Goal: Information Seeking & Learning: Learn about a topic

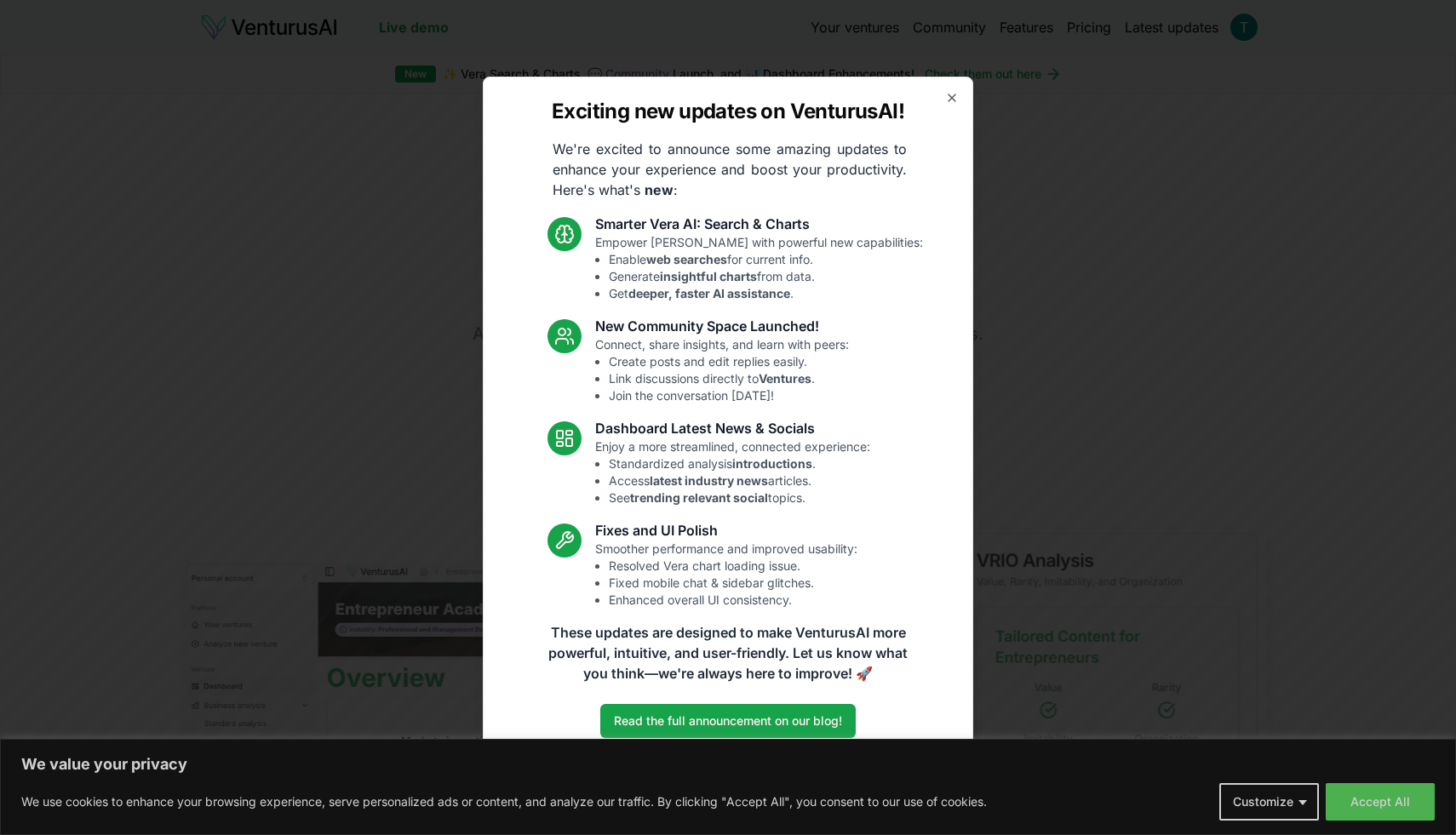
click at [943, 95] on div "Exciting new updates on VenturusAI! We're excited to announce some amazing upda…" at bounding box center [728, 418] width 490 height 683
click at [952, 99] on icon "button" at bounding box center [952, 97] width 14 height 14
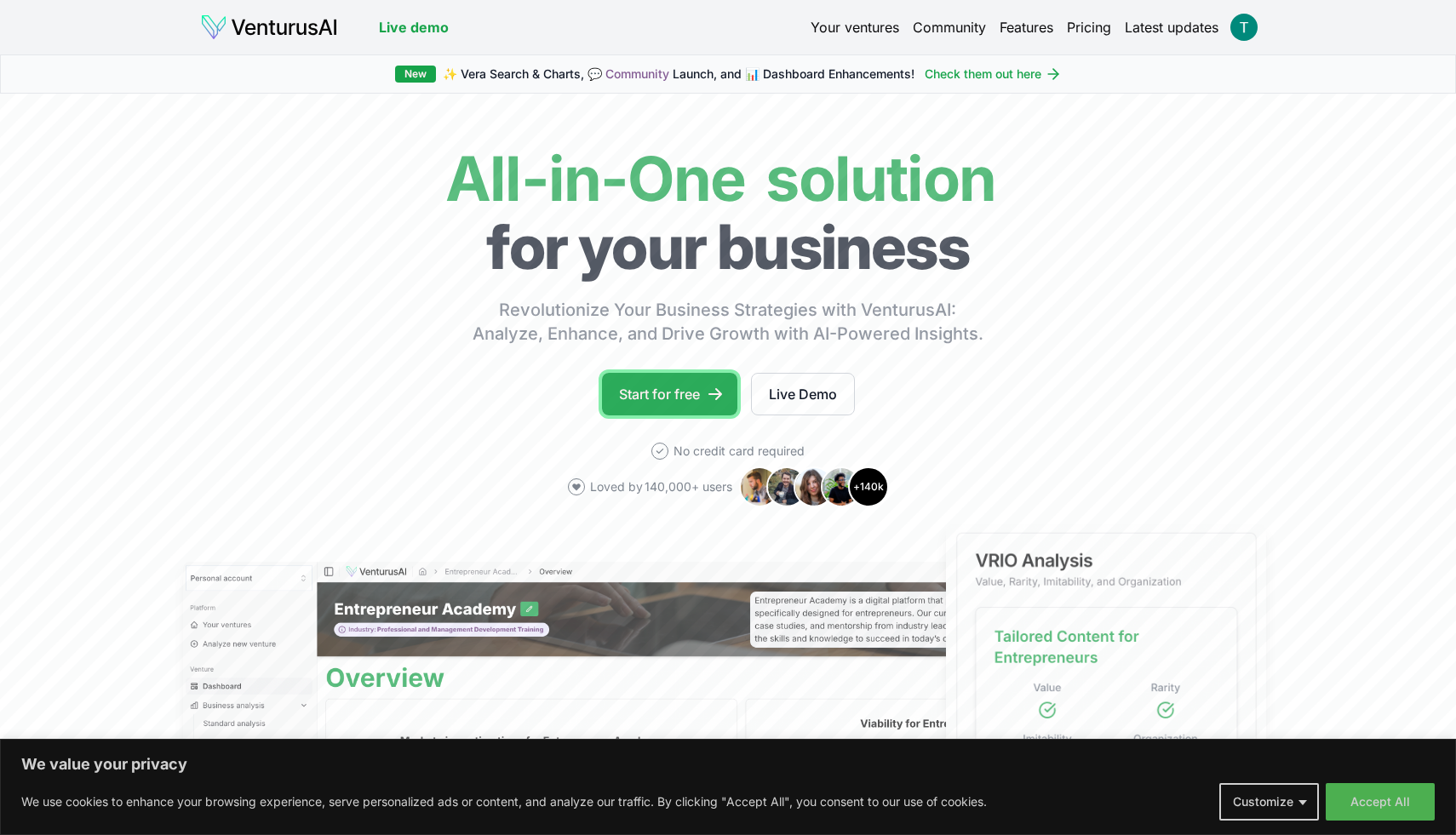
click at [692, 380] on link "Start for free" at bounding box center [670, 394] width 135 height 43
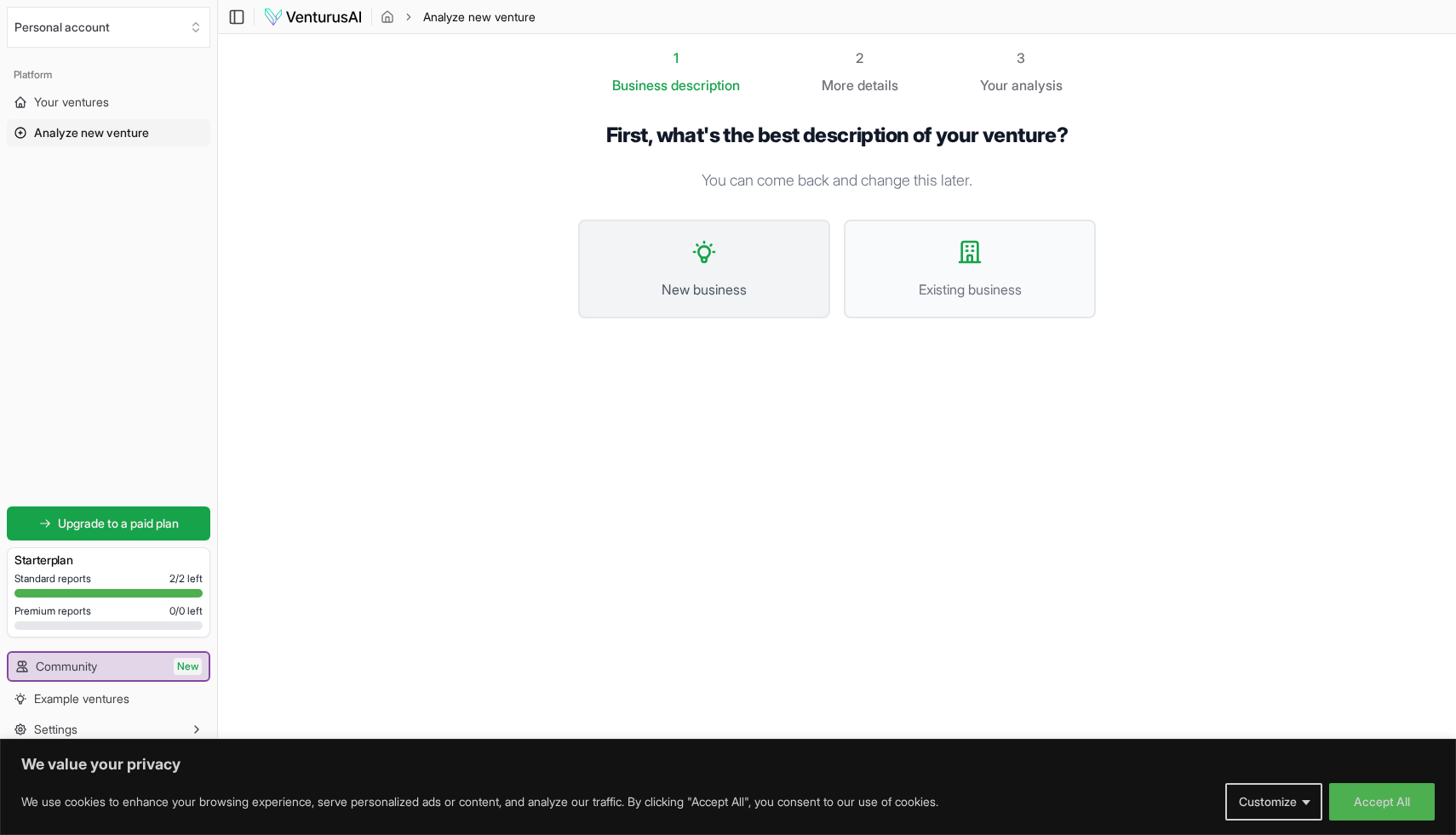
click at [718, 252] on button "New business" at bounding box center [704, 269] width 252 height 99
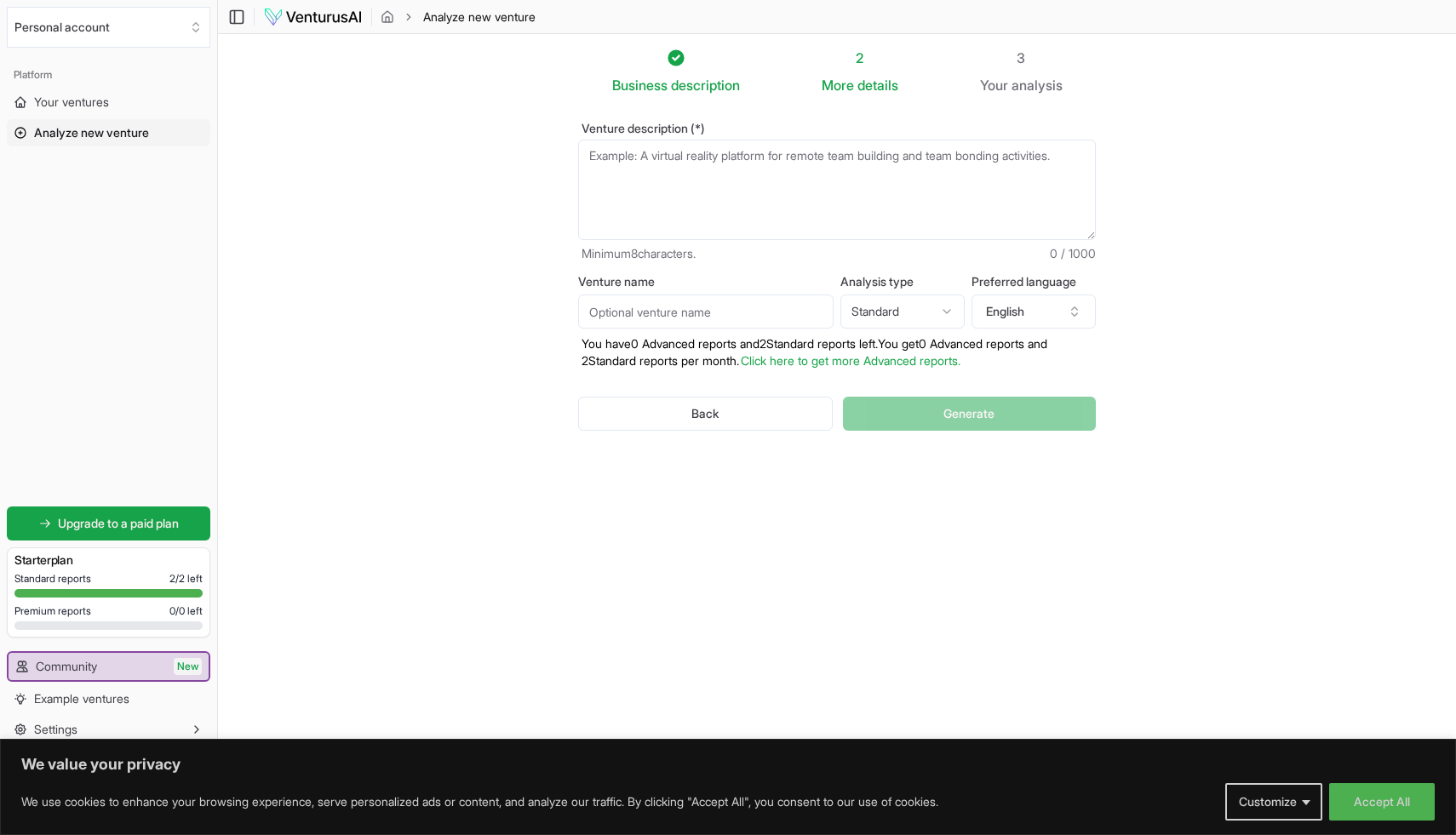
click at [705, 310] on input "Venture name" at bounding box center [706, 311] width 256 height 34
click at [895, 302] on html "We value your privacy We use cookies to enhance your browsing experience, serve…" at bounding box center [728, 417] width 1456 height 835
click at [1006, 298] on html "We value your privacy We use cookies to enhance your browsing experience, serve…" at bounding box center [728, 417] width 1456 height 835
click at [678, 209] on textarea "Venture description (*)" at bounding box center [837, 190] width 518 height 100
paste textarea "Lorem: IPSU: Dolorsit Ametconse (AD-EL) Seddoeiusmo: Tempor i UTLA etdolor magn…"
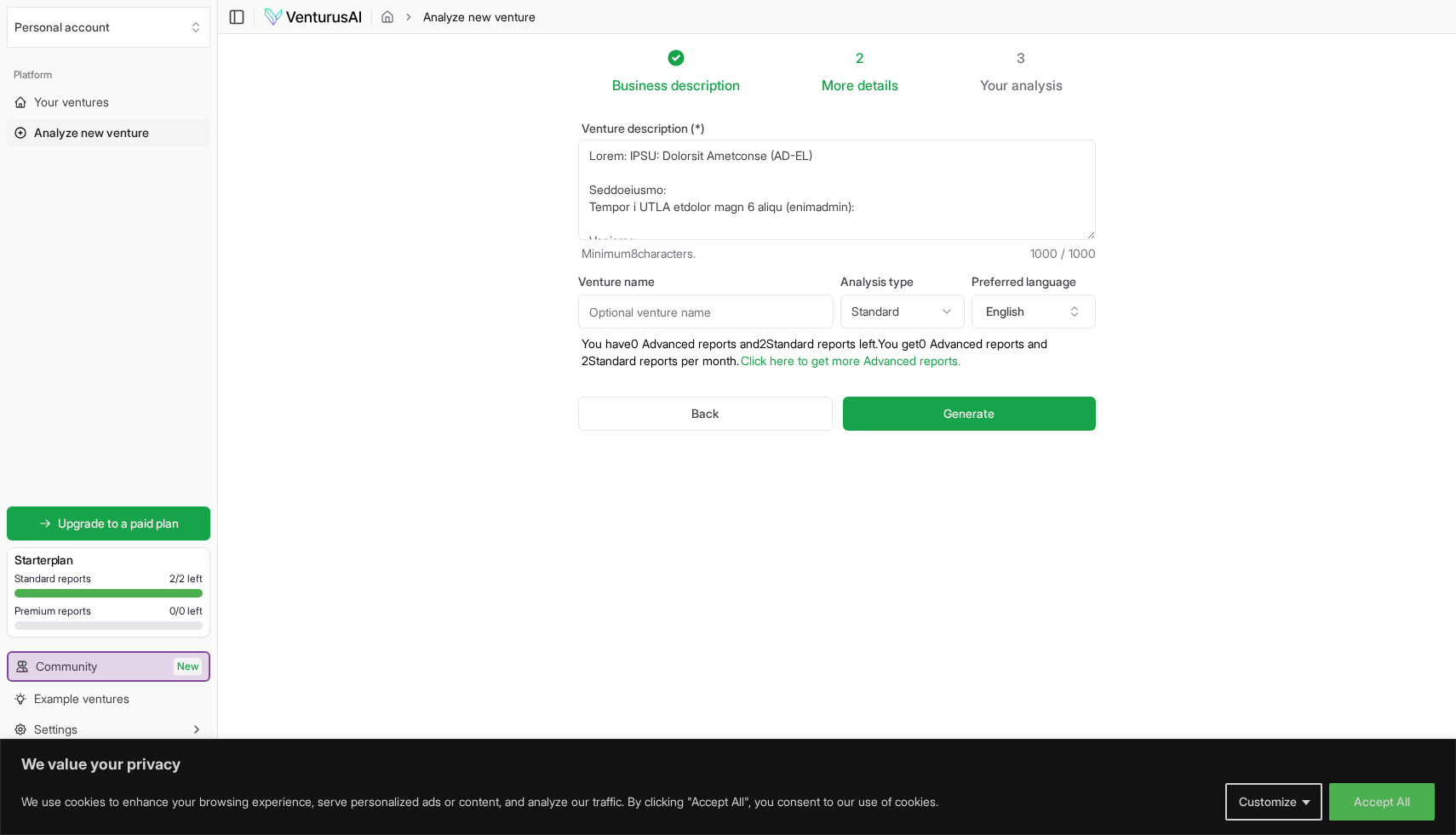
click at [679, 171] on textarea "Venture description (*)" at bounding box center [837, 190] width 518 height 100
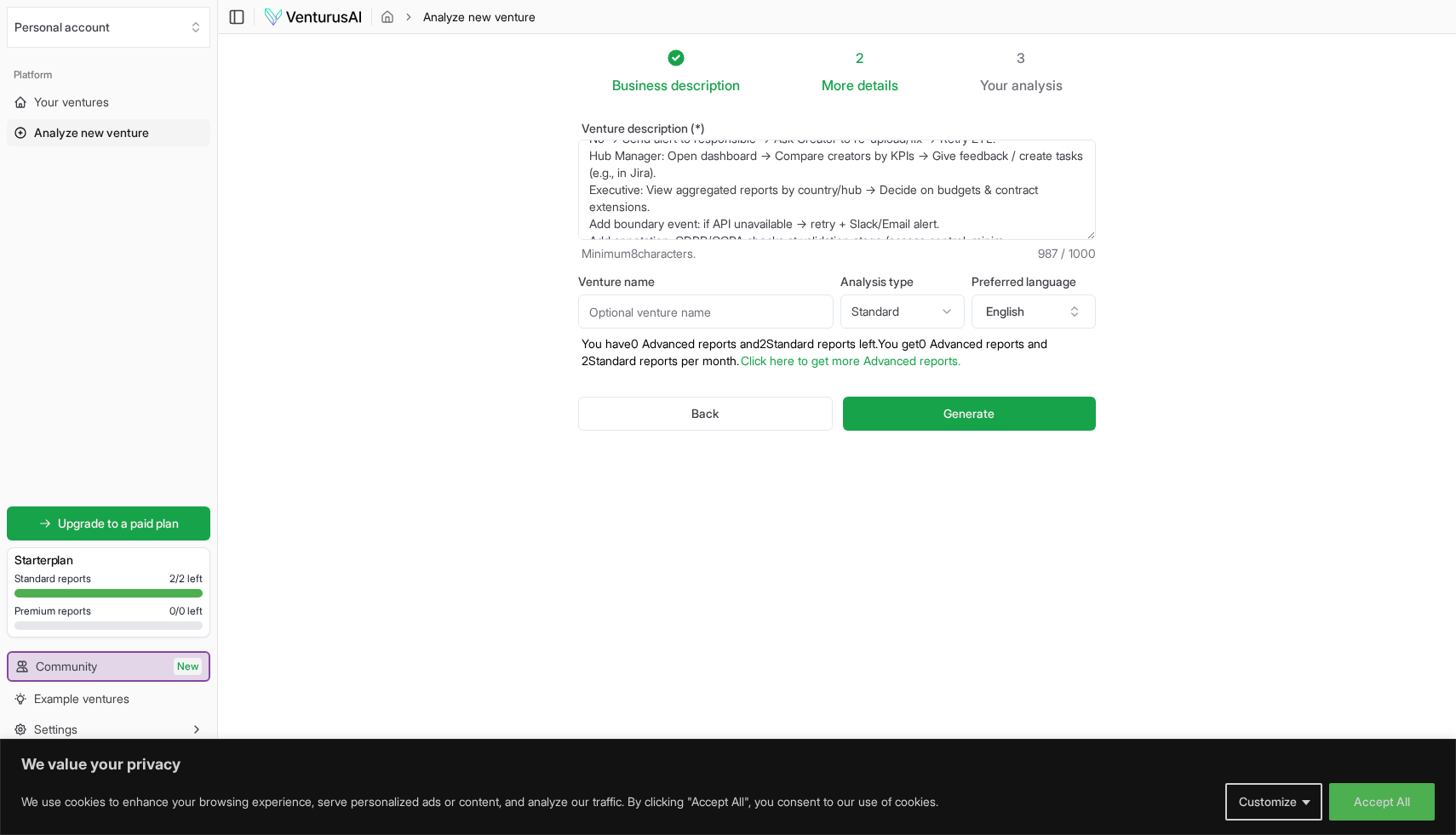
scroll to position [281, 0]
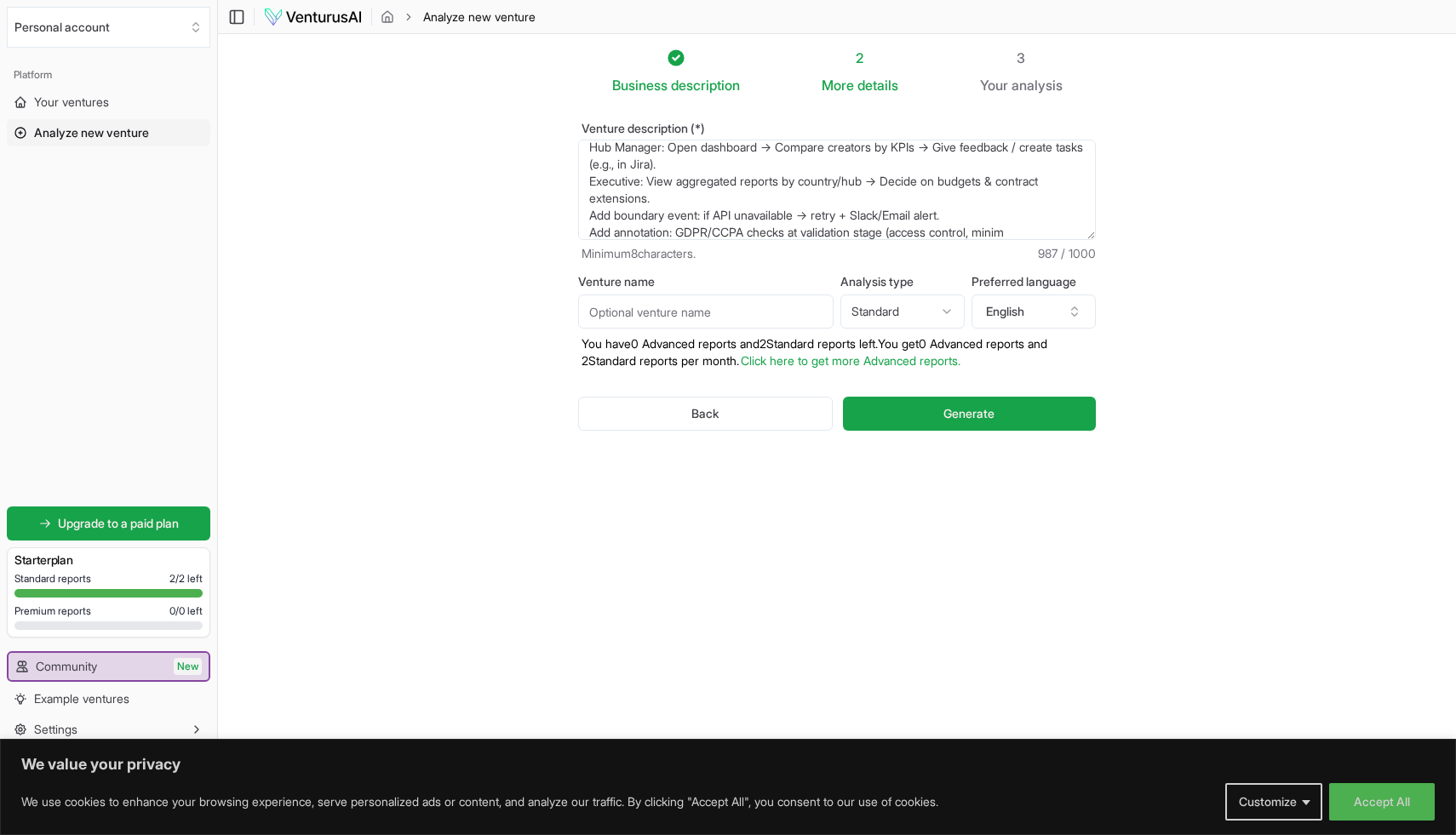
click at [1007, 233] on textarea "Title: BPMN: Creators Analytics (TO-BE) Instruction: Create a BPMN diagram with…" at bounding box center [837, 190] width 518 height 100
paste textarea "ization"
type textarea "Title: BPMN: Creators Analytics (TO-BE) Instruction: Create a BPMN diagram with…"
click at [938, 409] on button "Generate" at bounding box center [969, 413] width 253 height 34
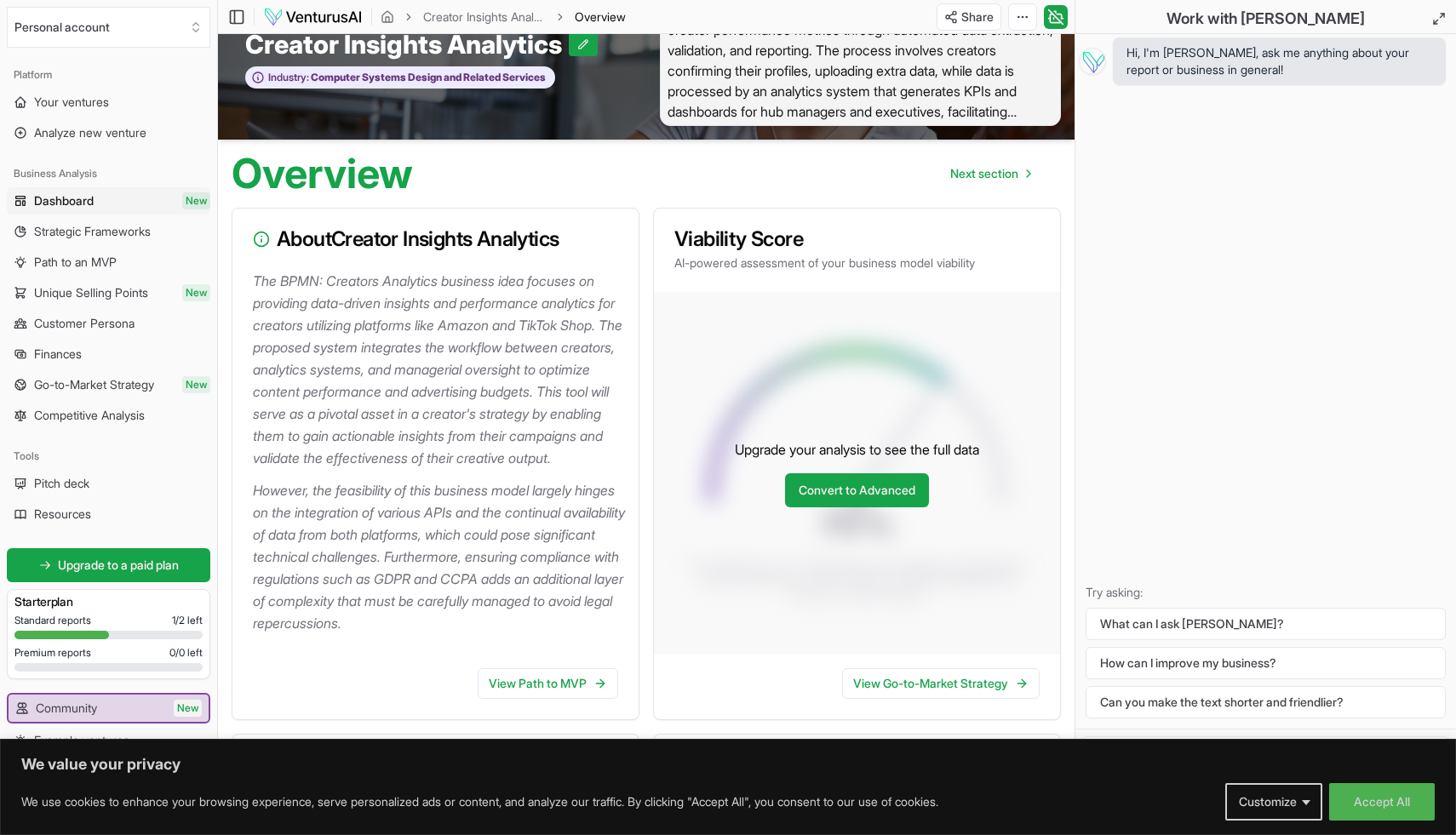
click at [438, 458] on p "The BPMN: Creators Analytics business idea focuses on providing data-driven ins…" at bounding box center [438, 369] width 372 height 199
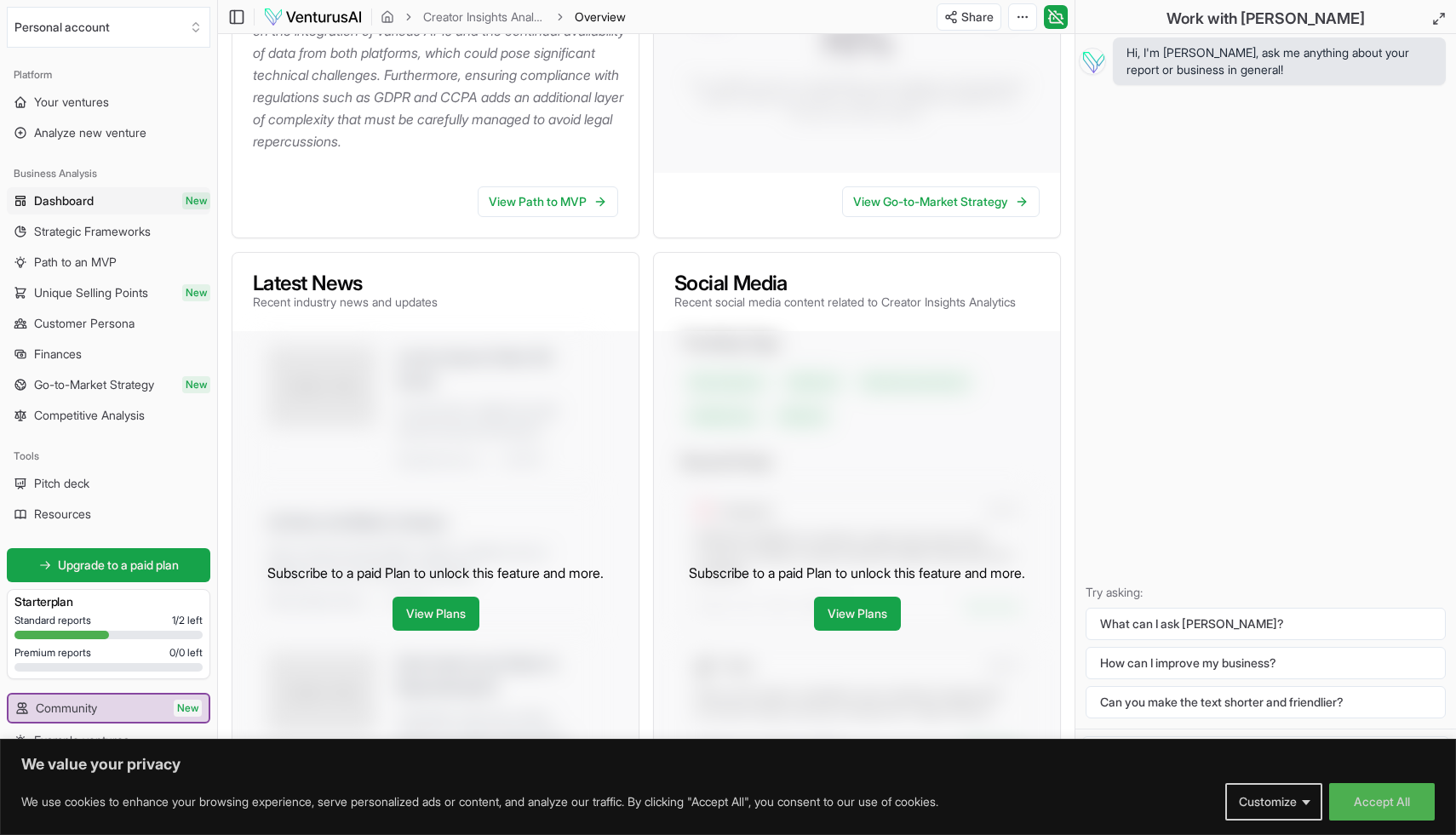
scroll to position [200, 0]
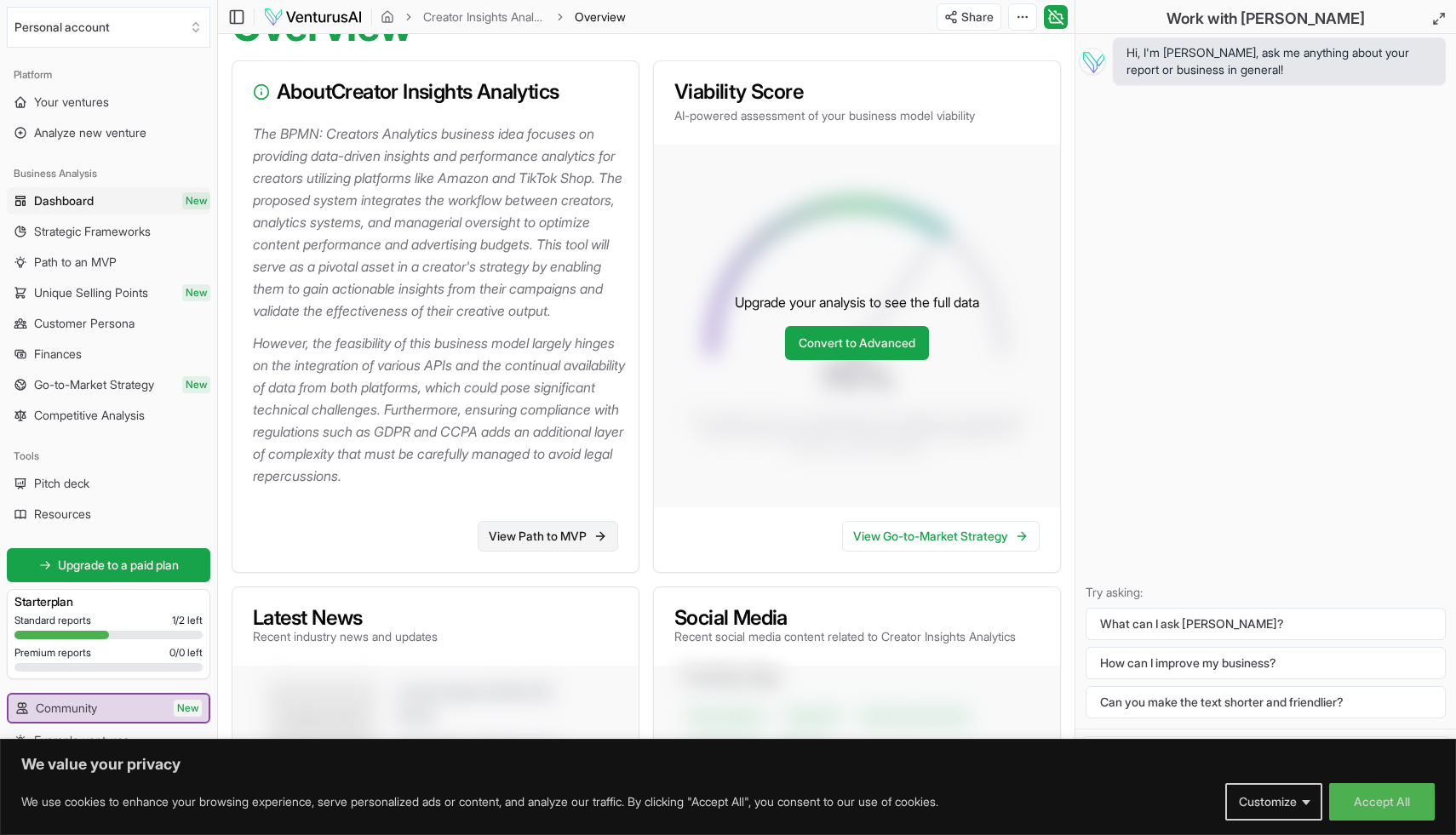
click at [575, 551] on link "View Path to MVP" at bounding box center [548, 536] width 141 height 31
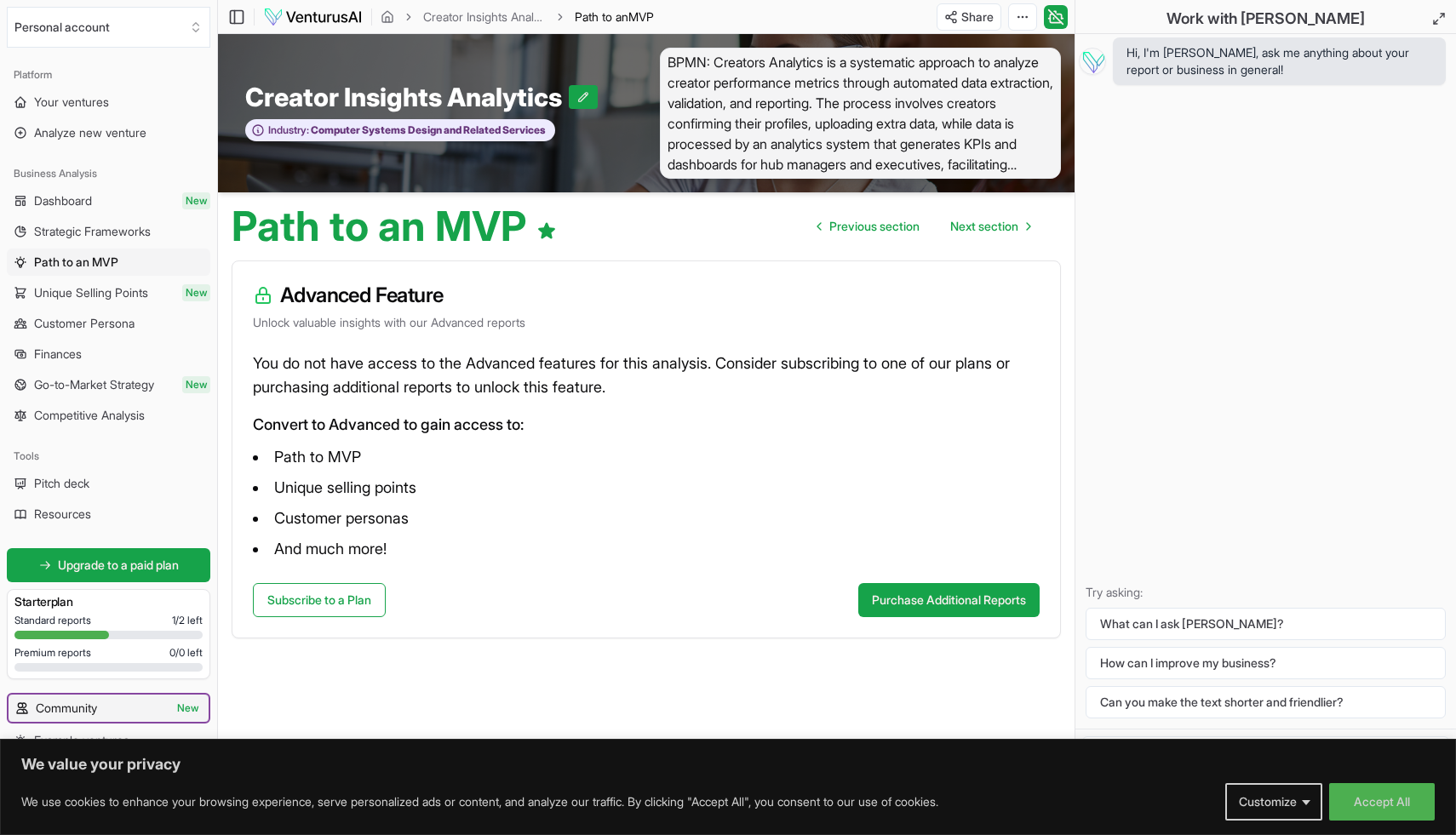
scroll to position [42, 0]
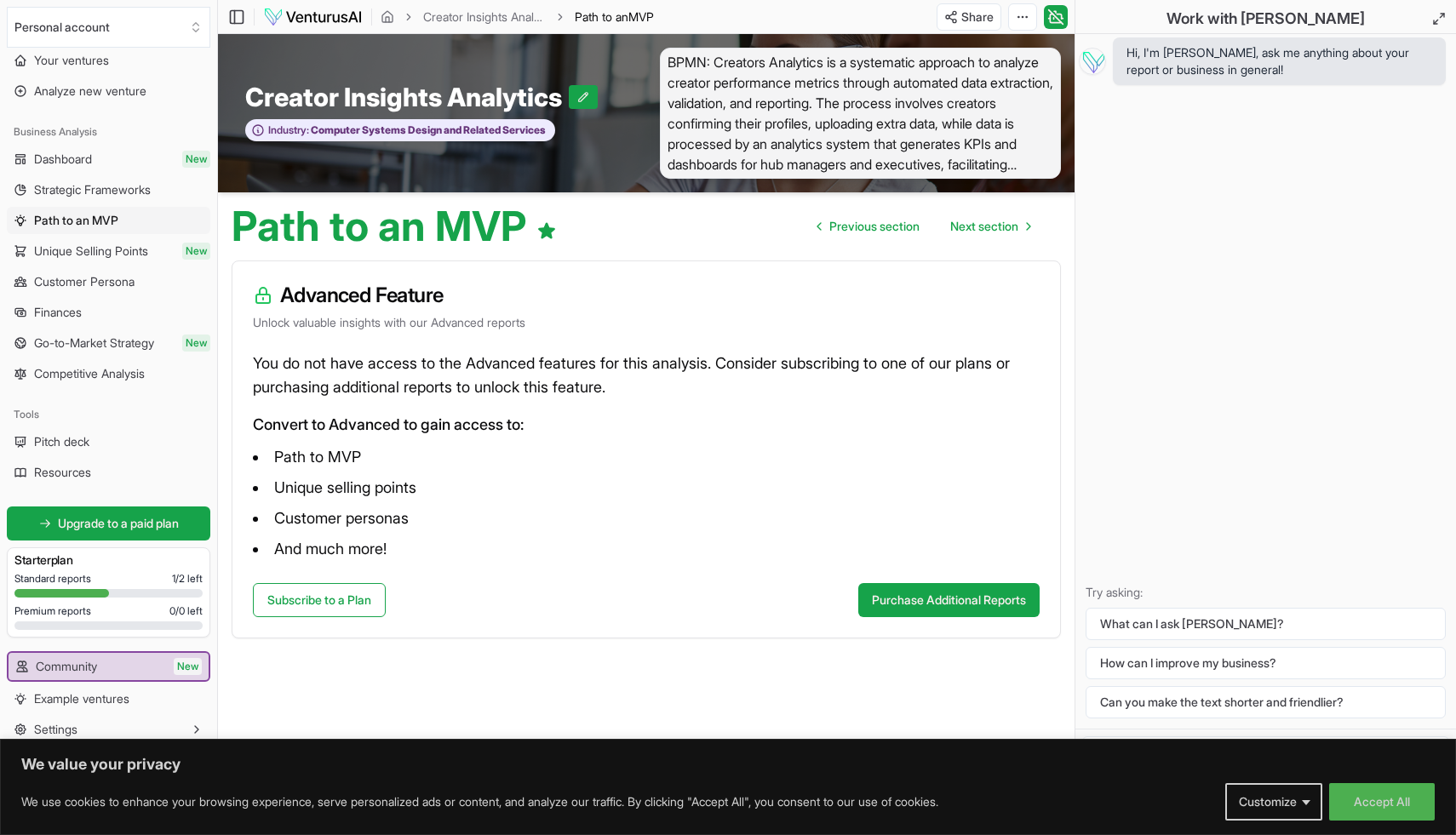
click at [149, 577] on div "Standard reports 1 / 2 left" at bounding box center [108, 578] width 188 height 14
click at [122, 56] on link "Your ventures" at bounding box center [108, 60] width 204 height 27
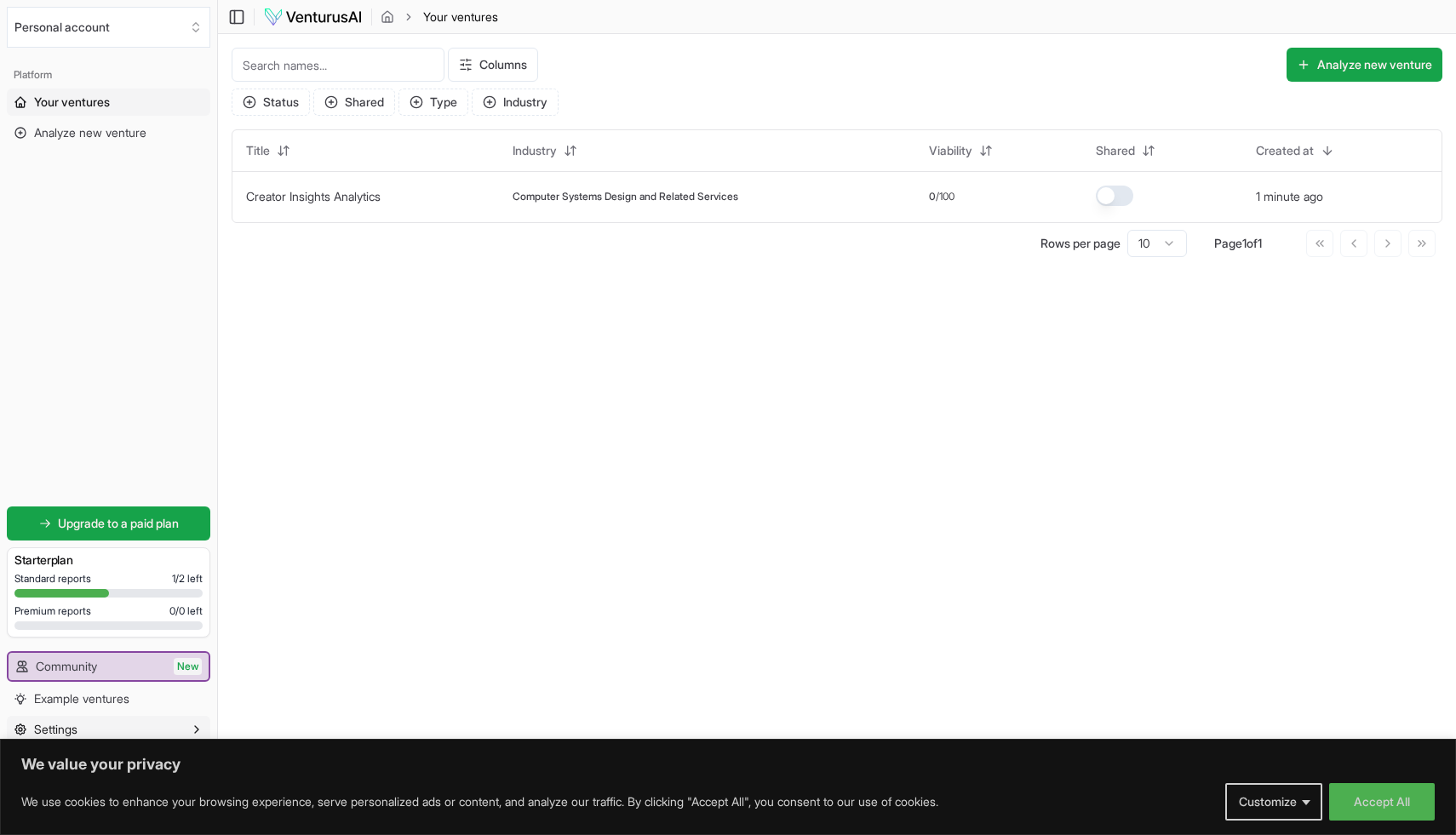
click at [123, 733] on button "Settings" at bounding box center [108, 729] width 204 height 27
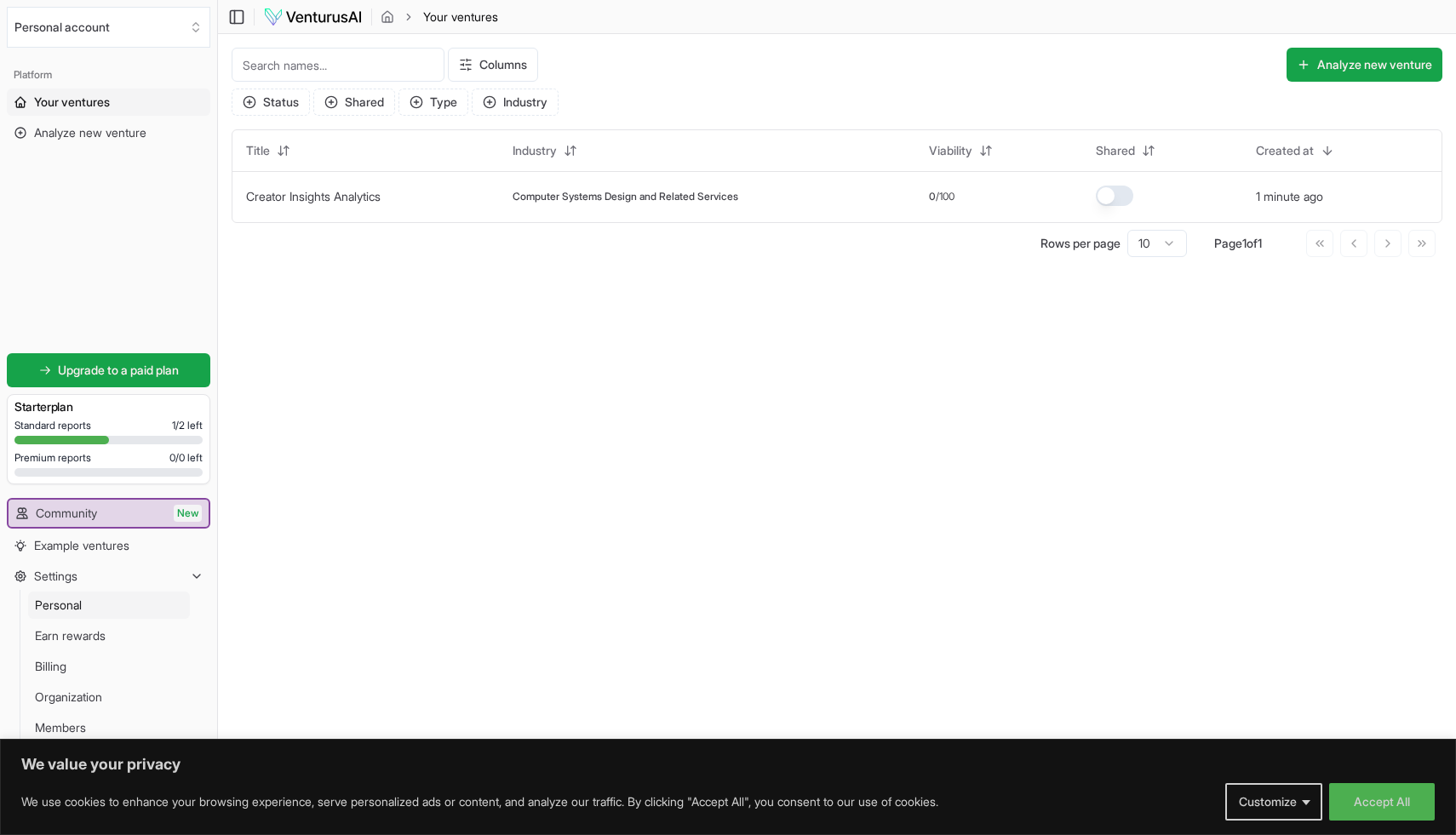
click at [103, 604] on link "Personal" at bounding box center [108, 605] width 162 height 27
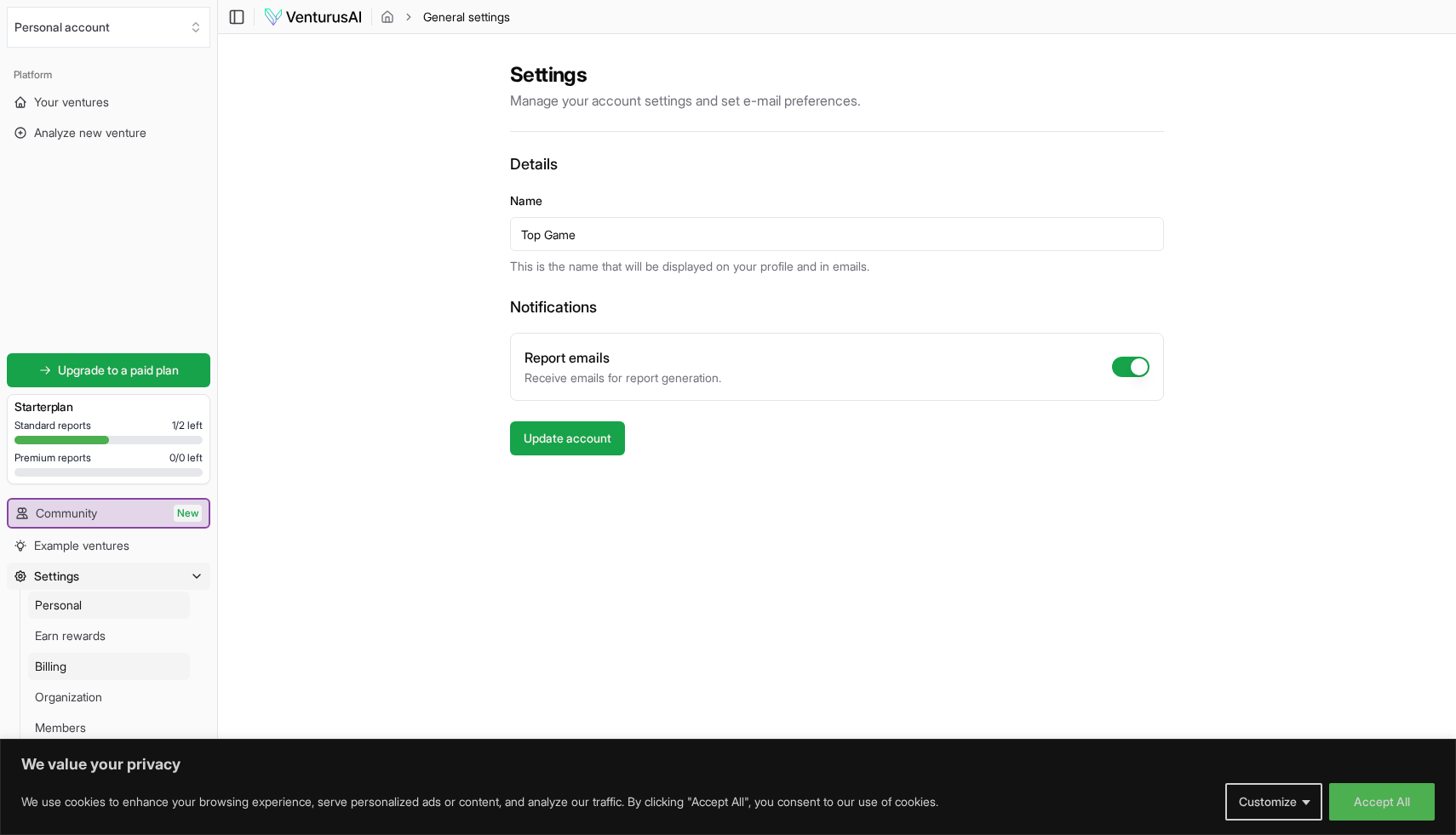
click at [78, 665] on link "Billing" at bounding box center [108, 666] width 162 height 27
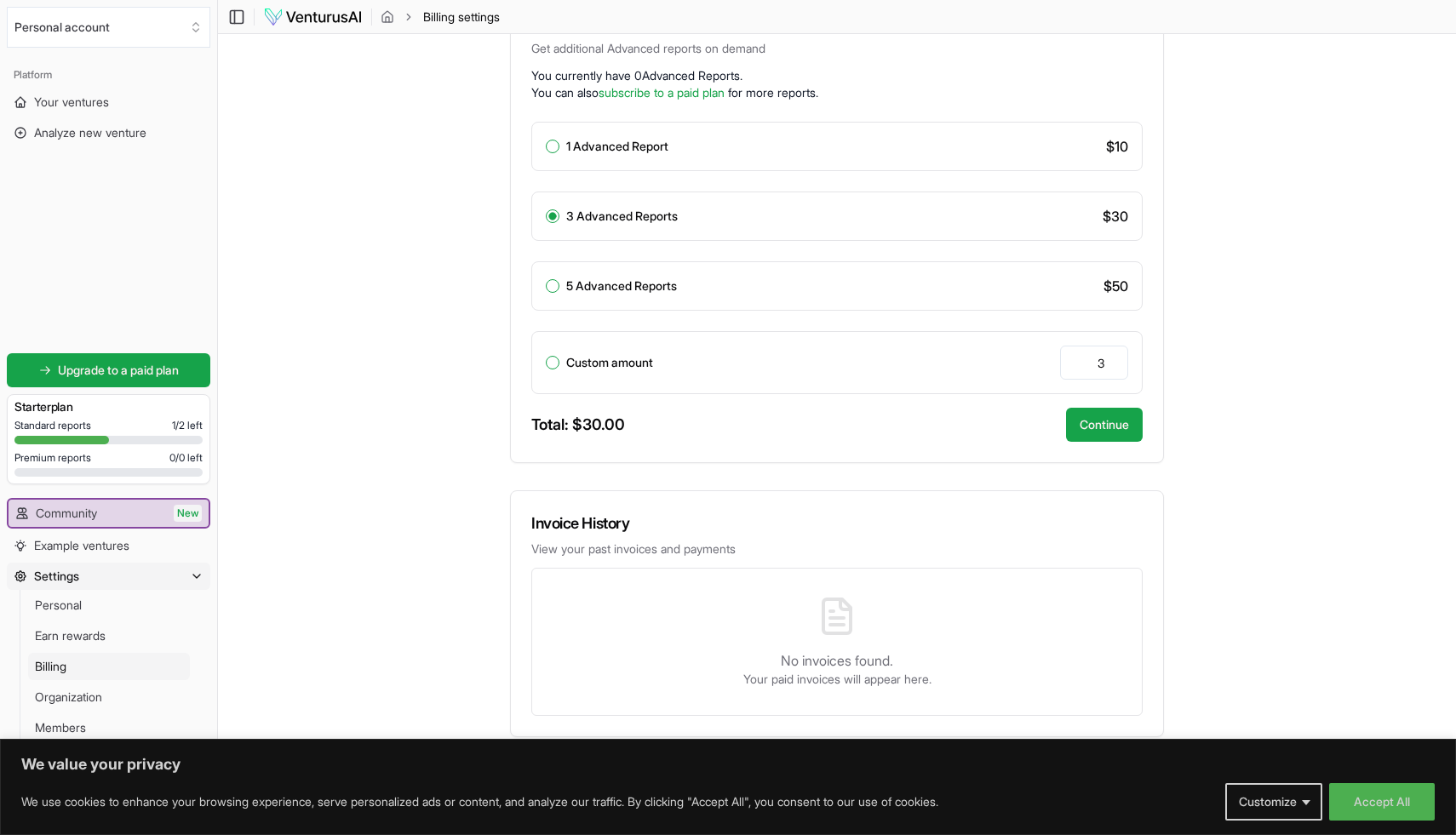
scroll to position [403, 0]
click at [90, 717] on link "Members" at bounding box center [108, 727] width 162 height 27
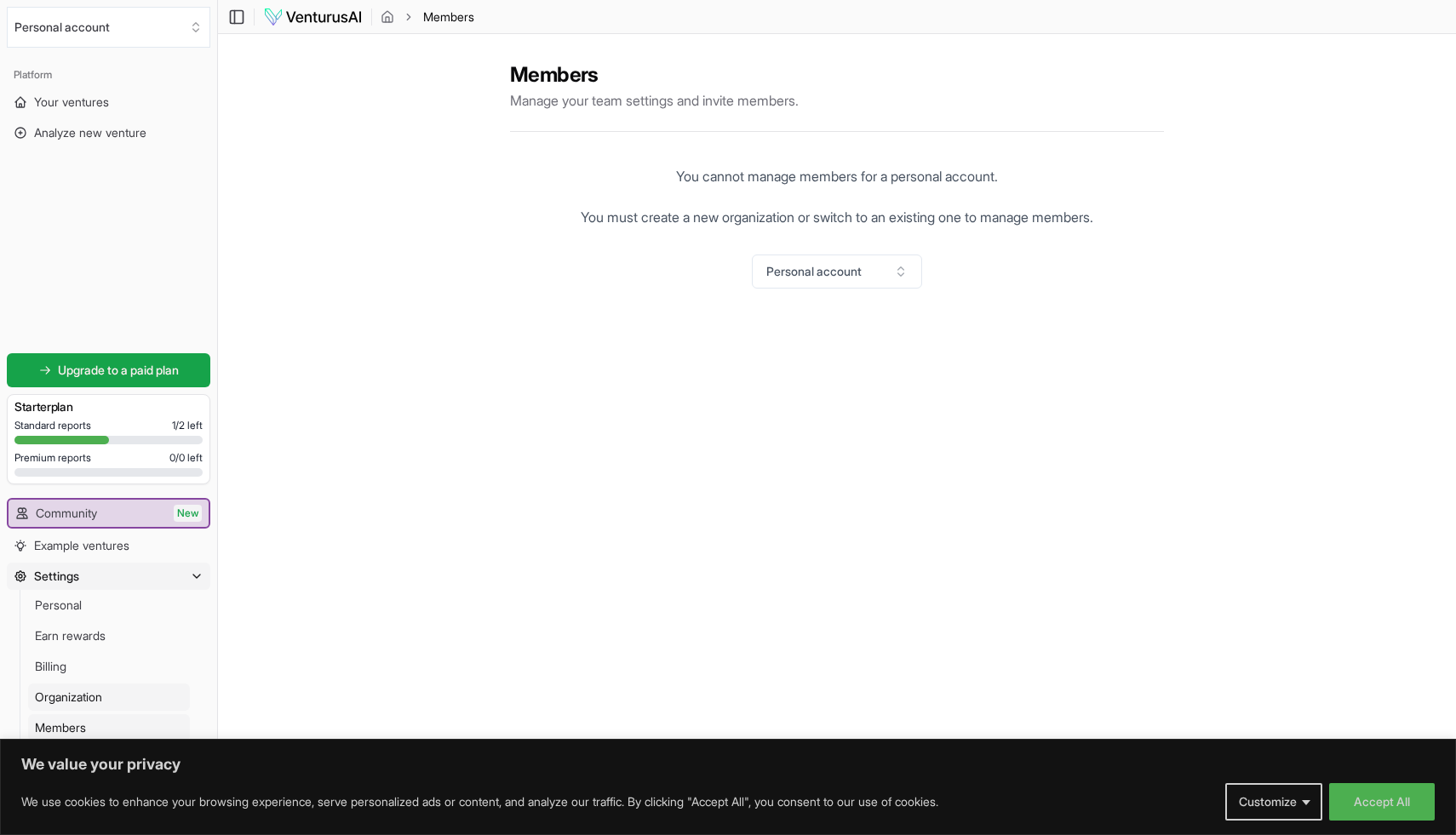
click at [94, 688] on link "Organization" at bounding box center [108, 697] width 162 height 27
click at [61, 639] on span "Earn rewards" at bounding box center [70, 636] width 70 height 17
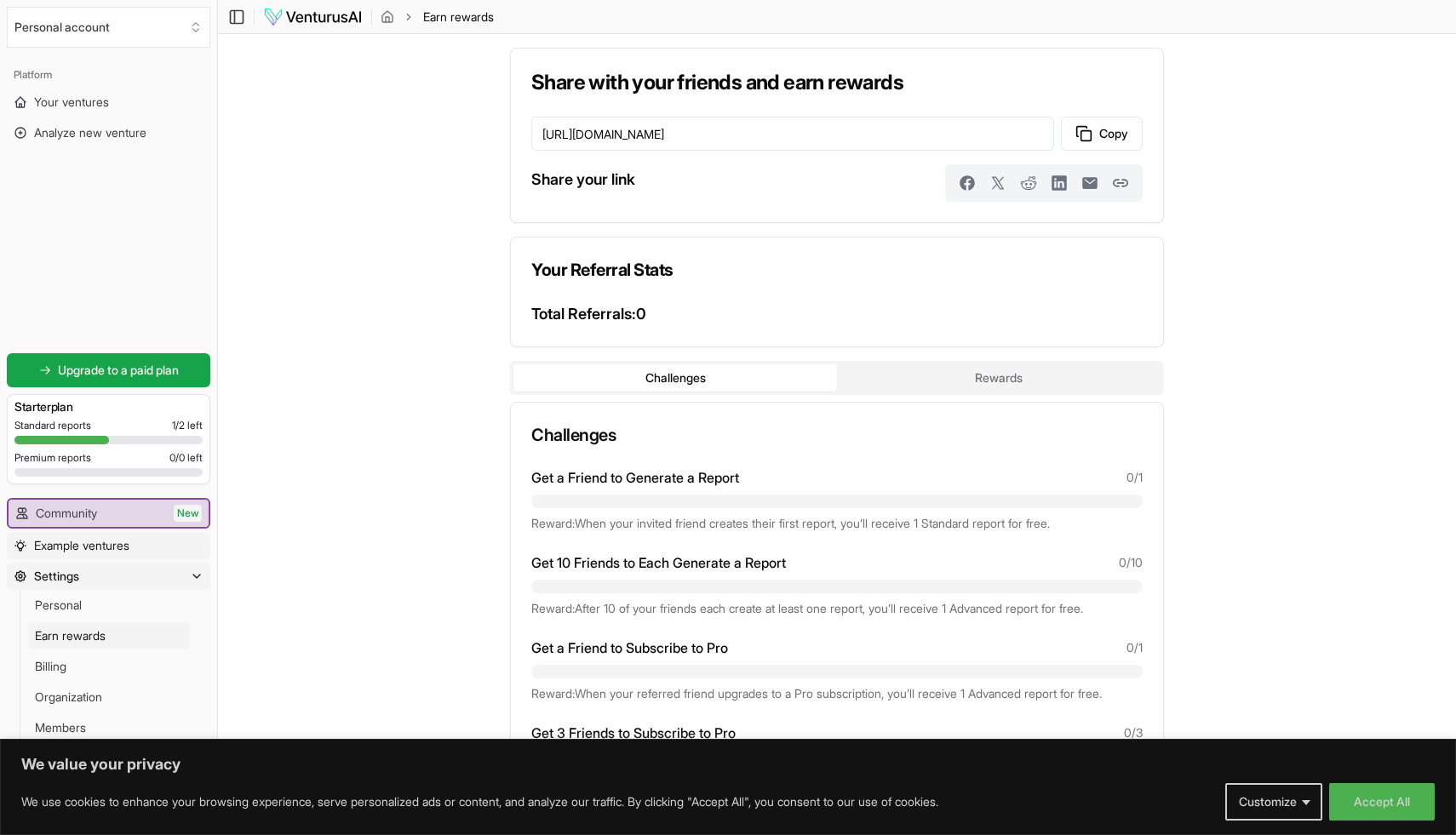
click at [75, 536] on link "Example ventures" at bounding box center [108, 545] width 204 height 27
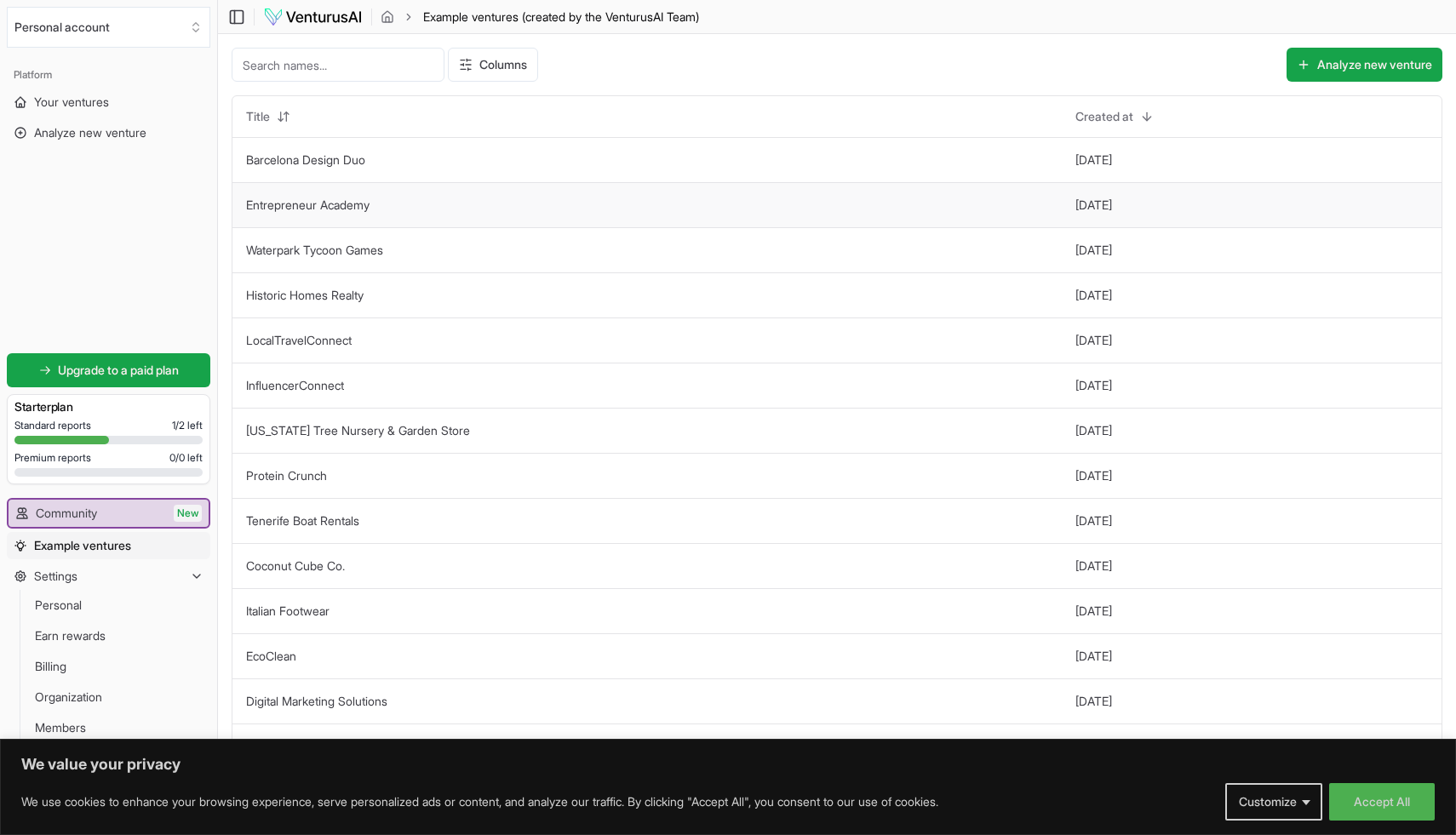
click at [340, 196] on button "Entrepreneur Academy" at bounding box center [308, 205] width 123 height 17
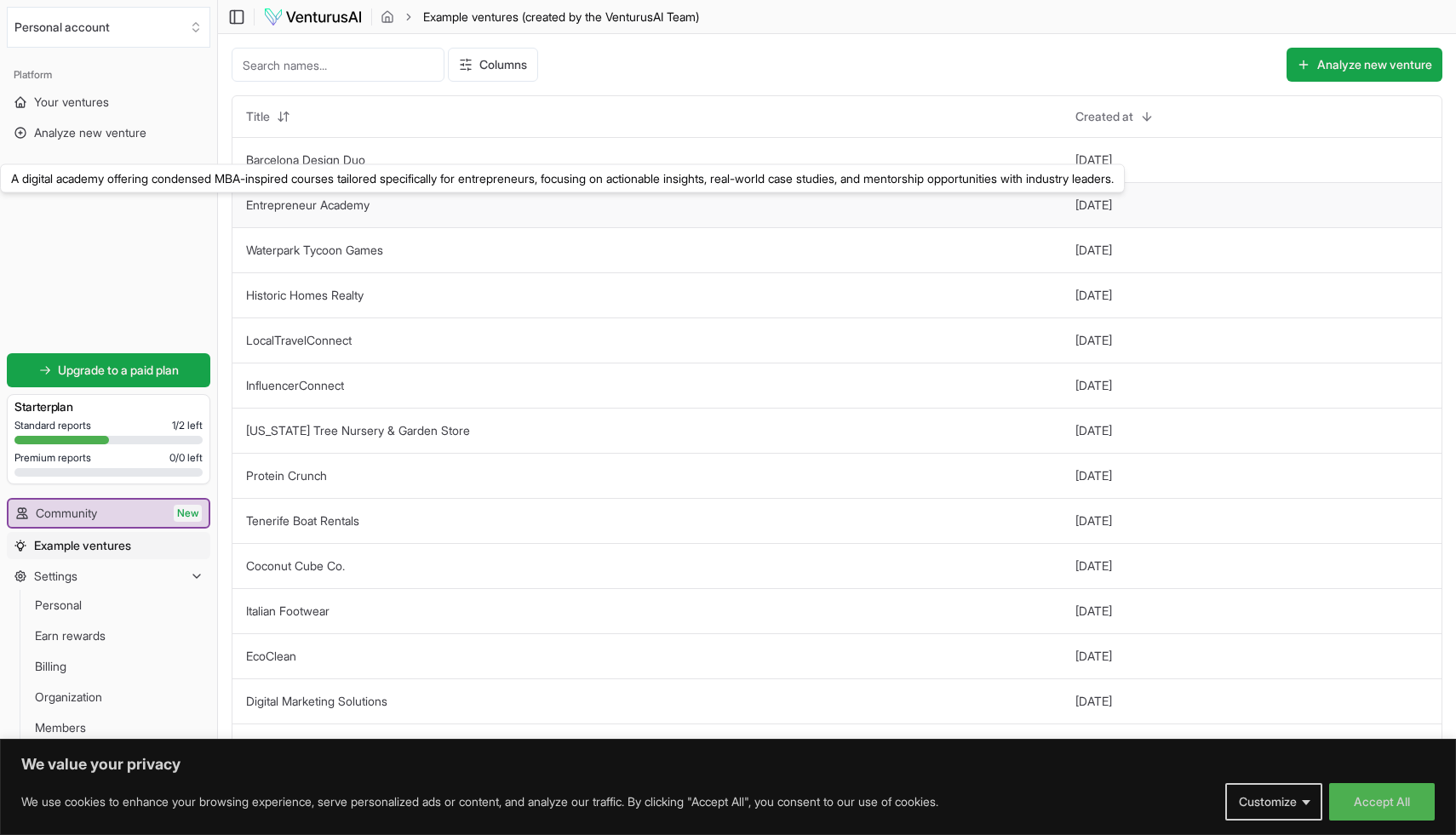
click at [347, 204] on link "Entrepreneur Academy" at bounding box center [308, 205] width 123 height 15
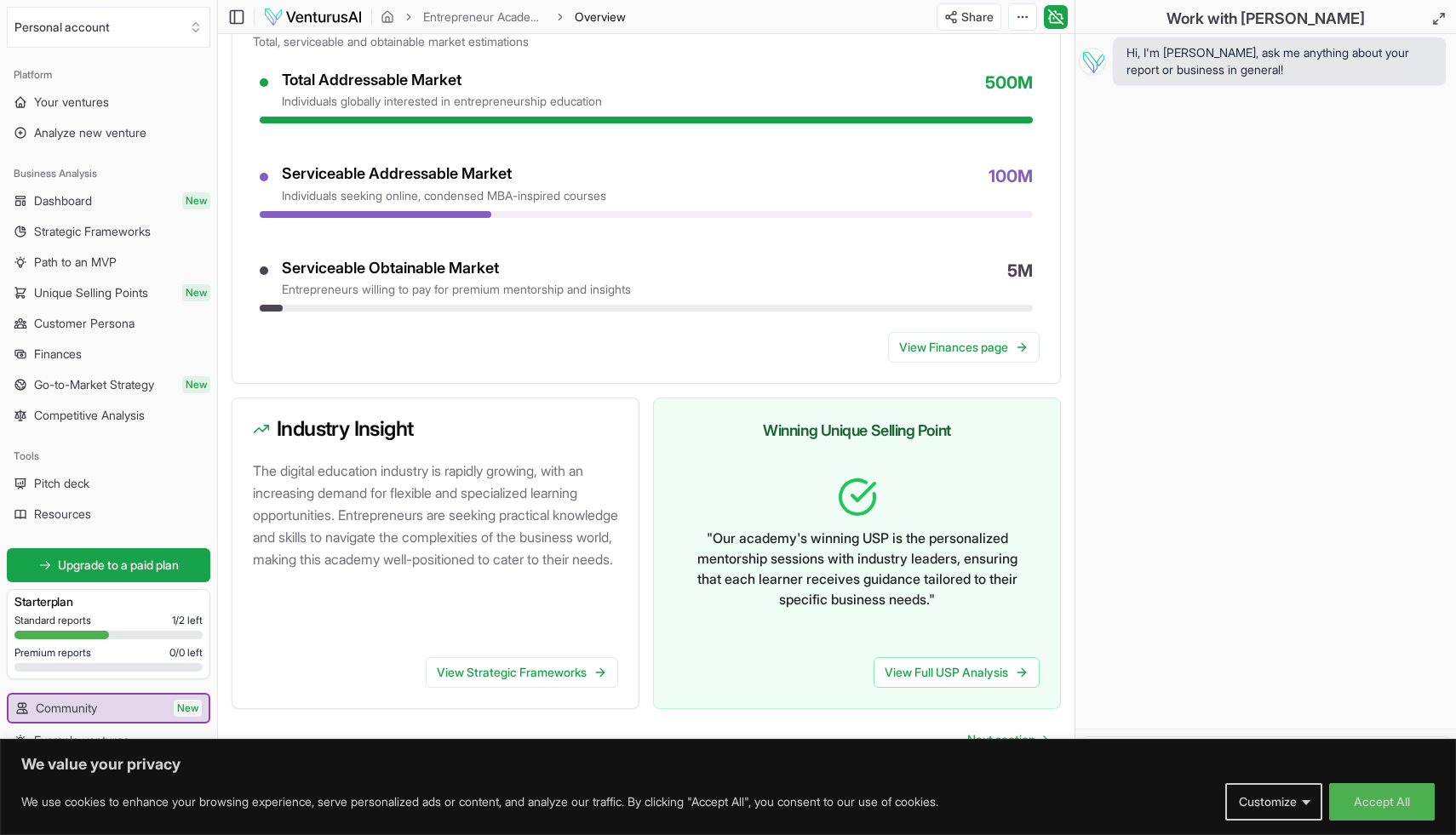
scroll to position [753, 0]
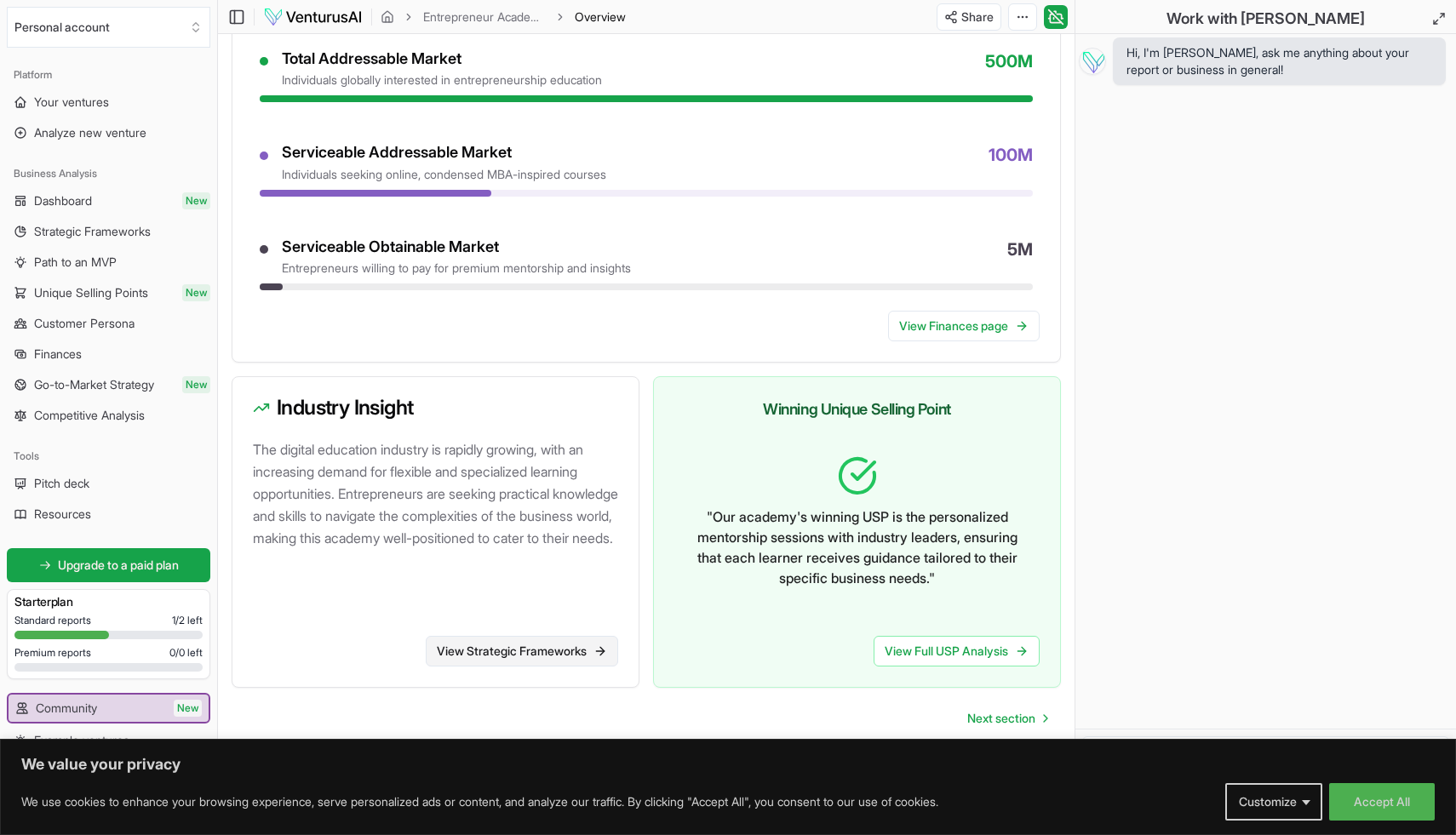
click at [548, 647] on link "View Strategic Frameworks" at bounding box center [522, 651] width 193 height 31
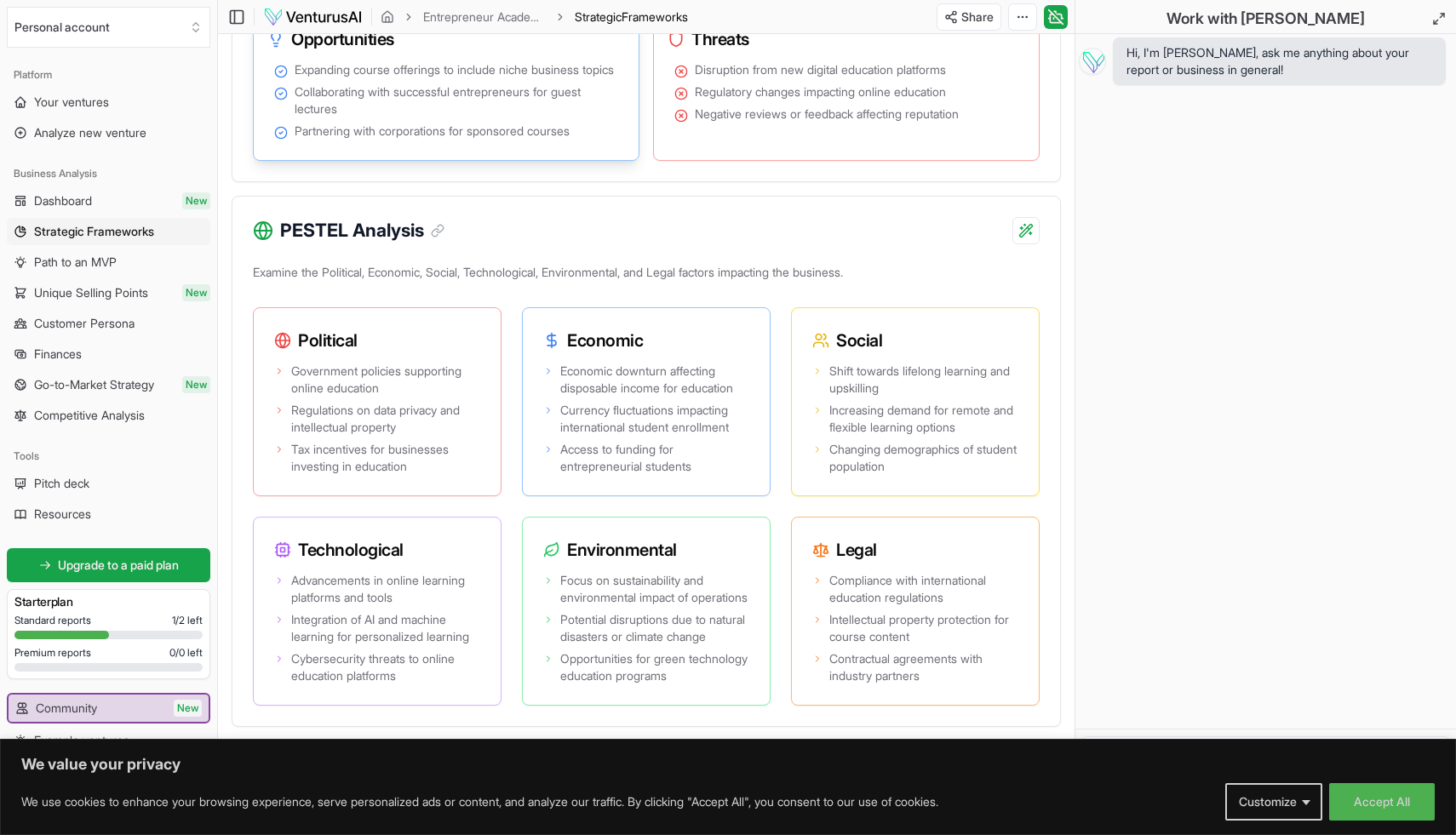
scroll to position [1246, 0]
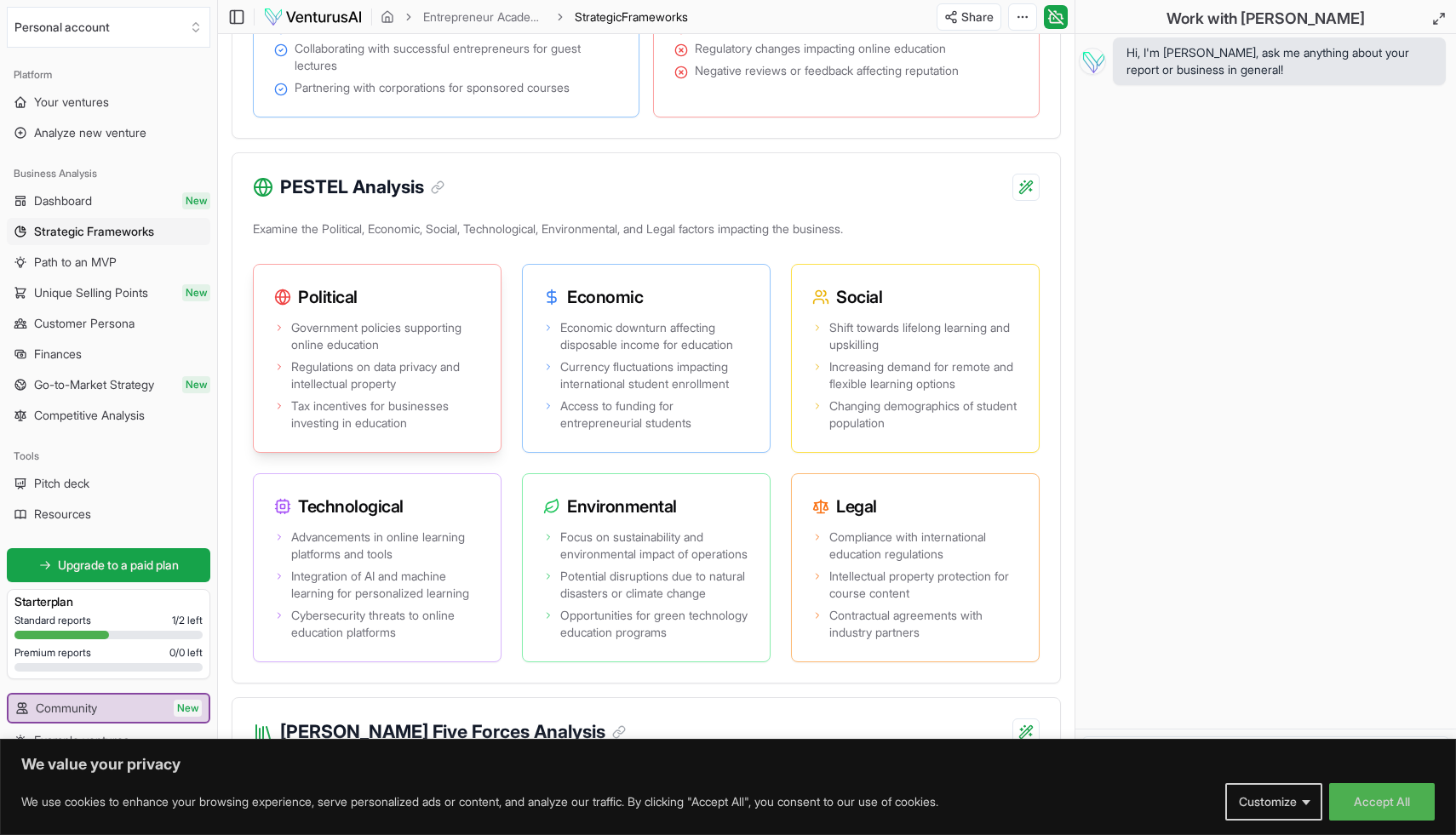
click at [361, 353] on span "Government policies supporting online education" at bounding box center [386, 336] width 189 height 34
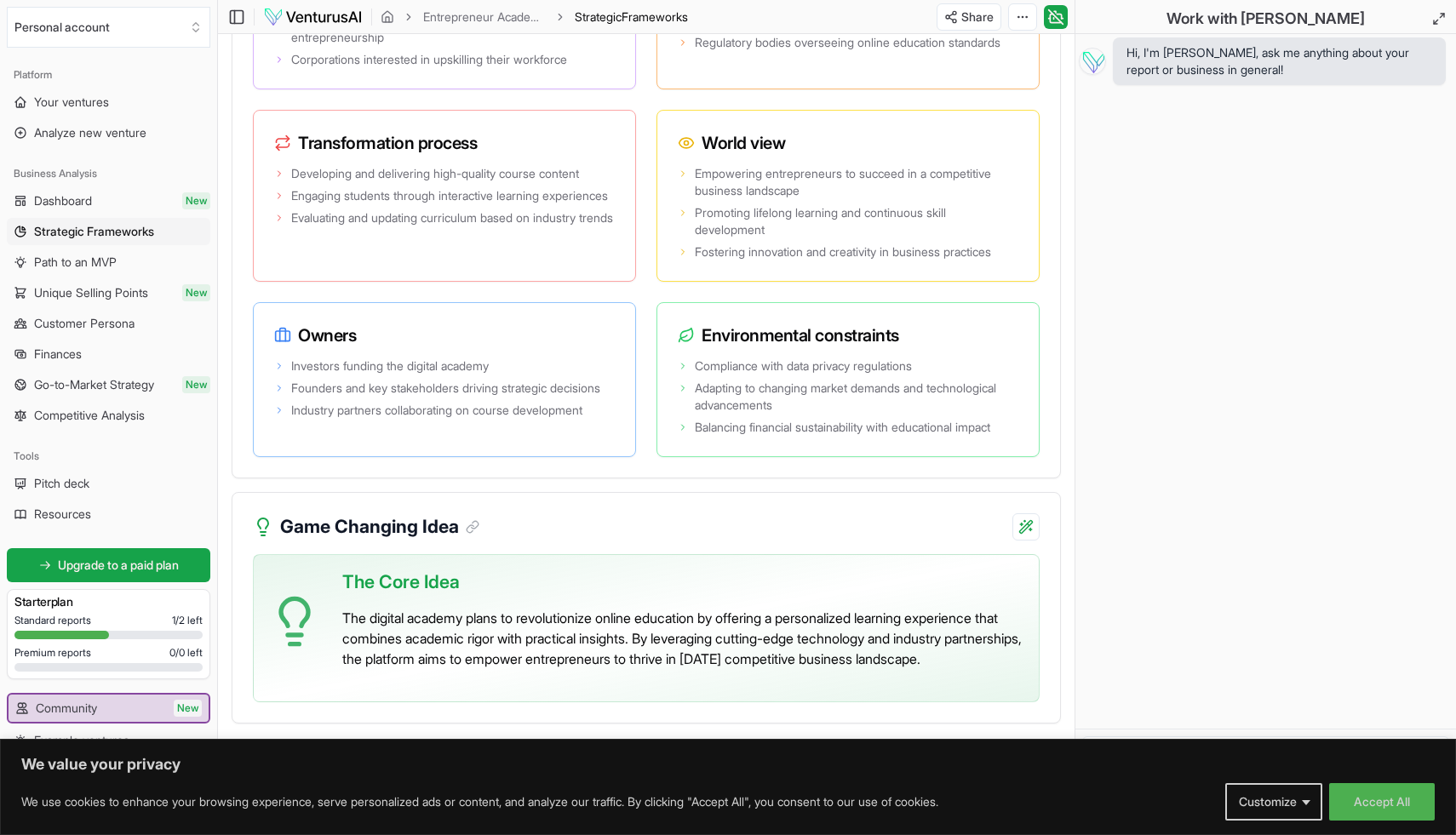
scroll to position [3278, 0]
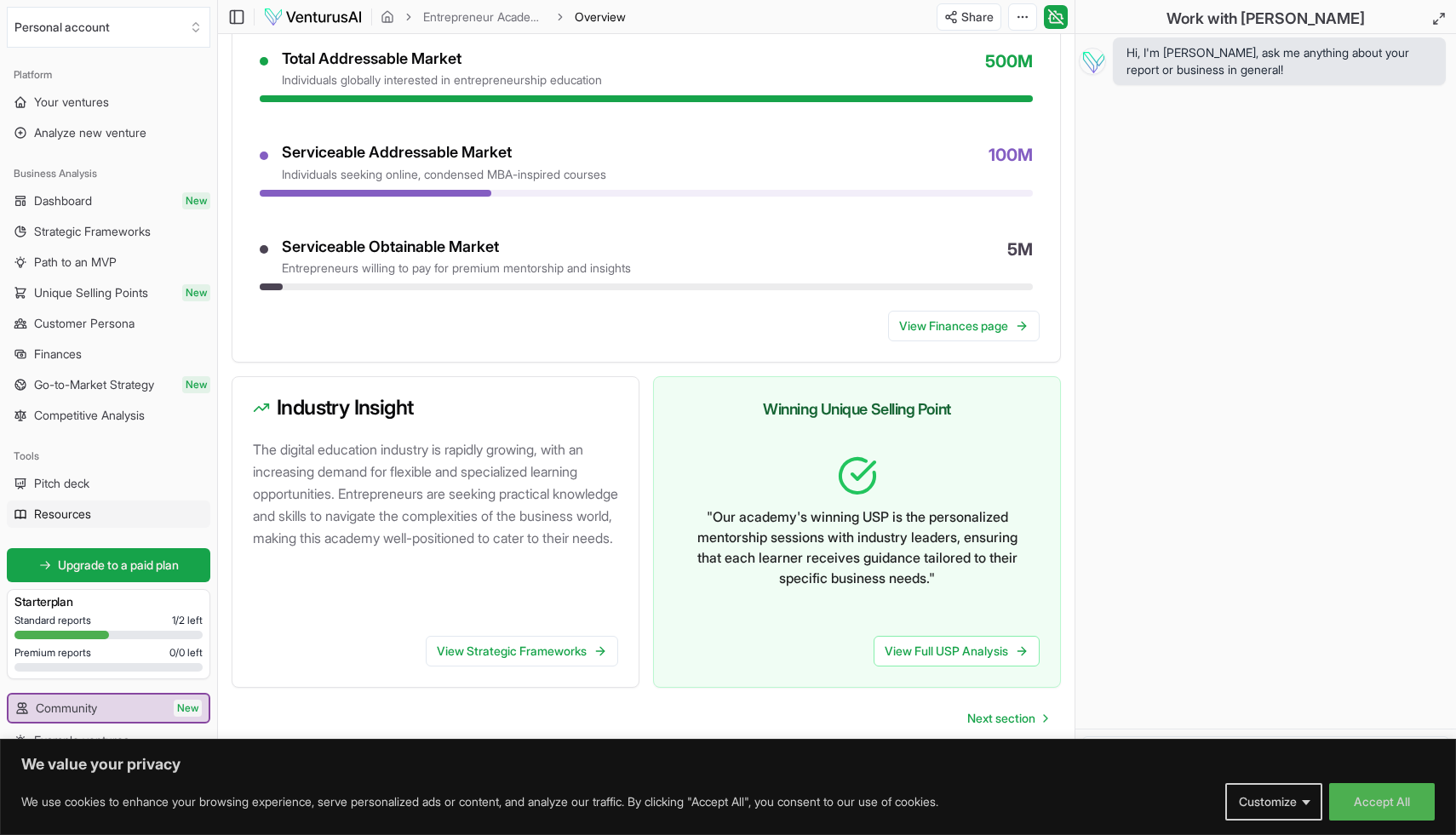
scroll to position [42, 0]
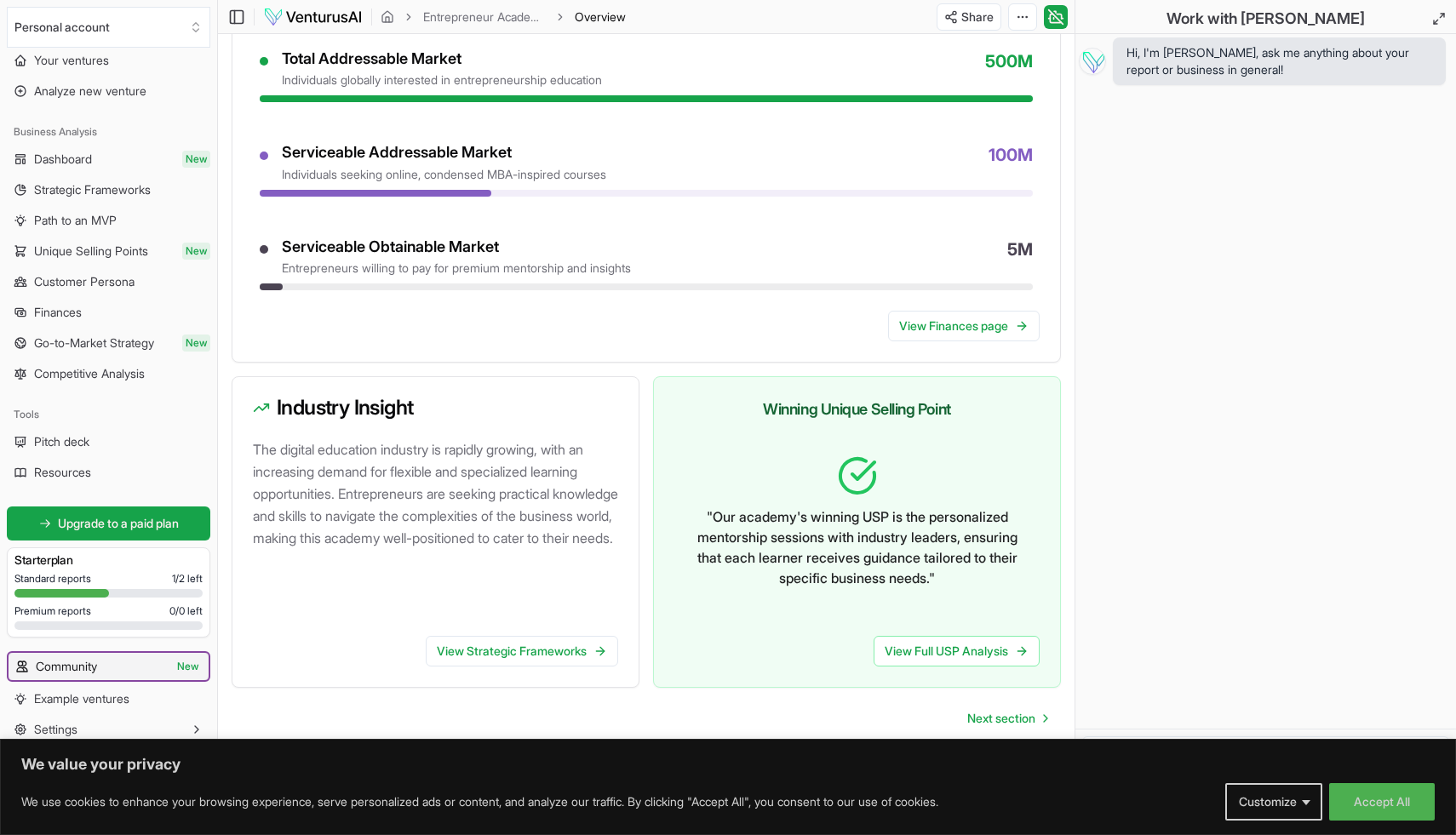
click at [111, 663] on link "Community New" at bounding box center [108, 666] width 200 height 27
click at [1423, 785] on button "Accept All" at bounding box center [1382, 802] width 106 height 37
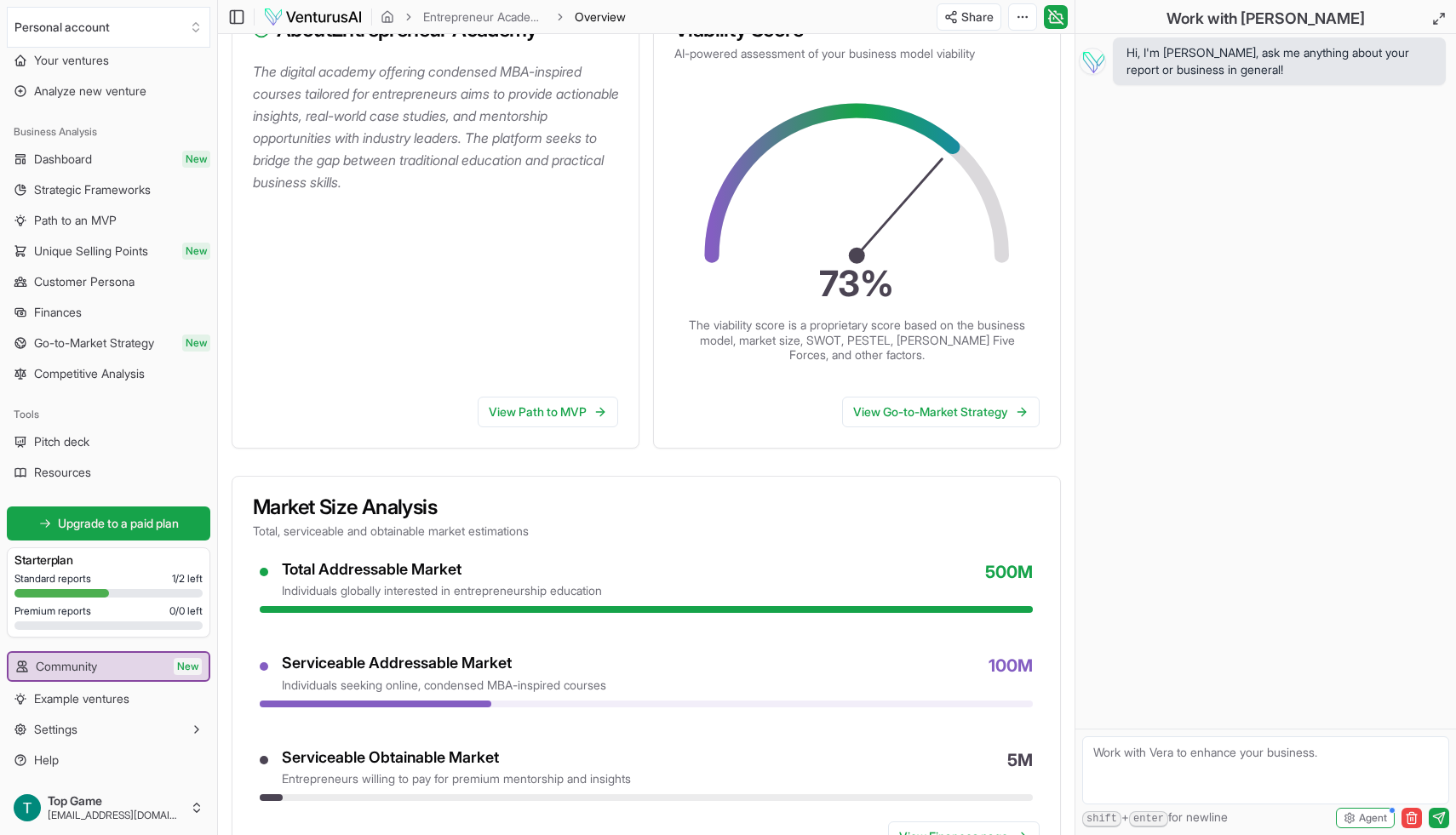
scroll to position [0, 0]
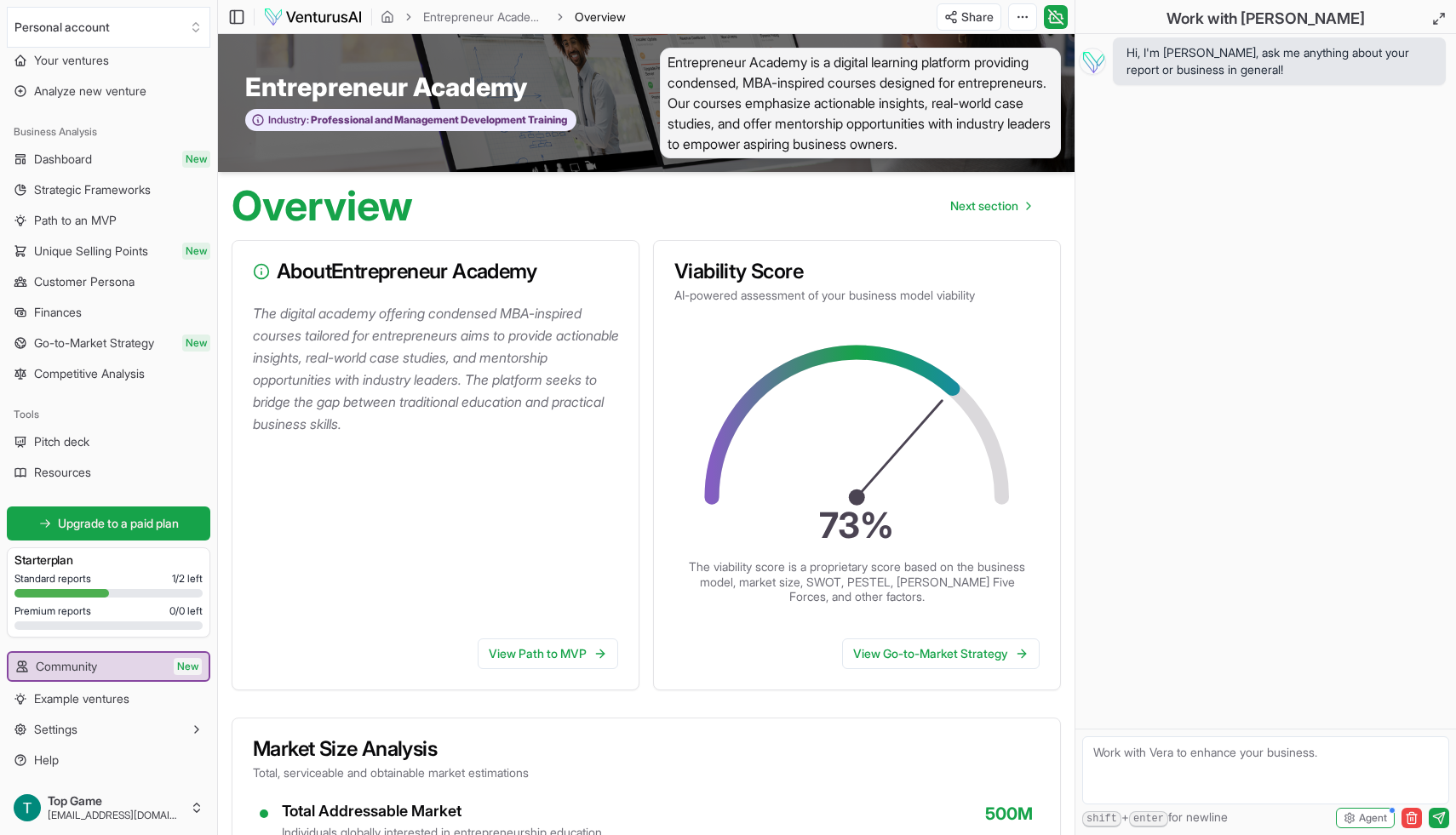
click at [379, 17] on div "Entrepreneur Academy Overview" at bounding box center [498, 17] width 257 height 17
click at [383, 17] on icon "breadcrumb" at bounding box center [387, 17] width 14 height 14
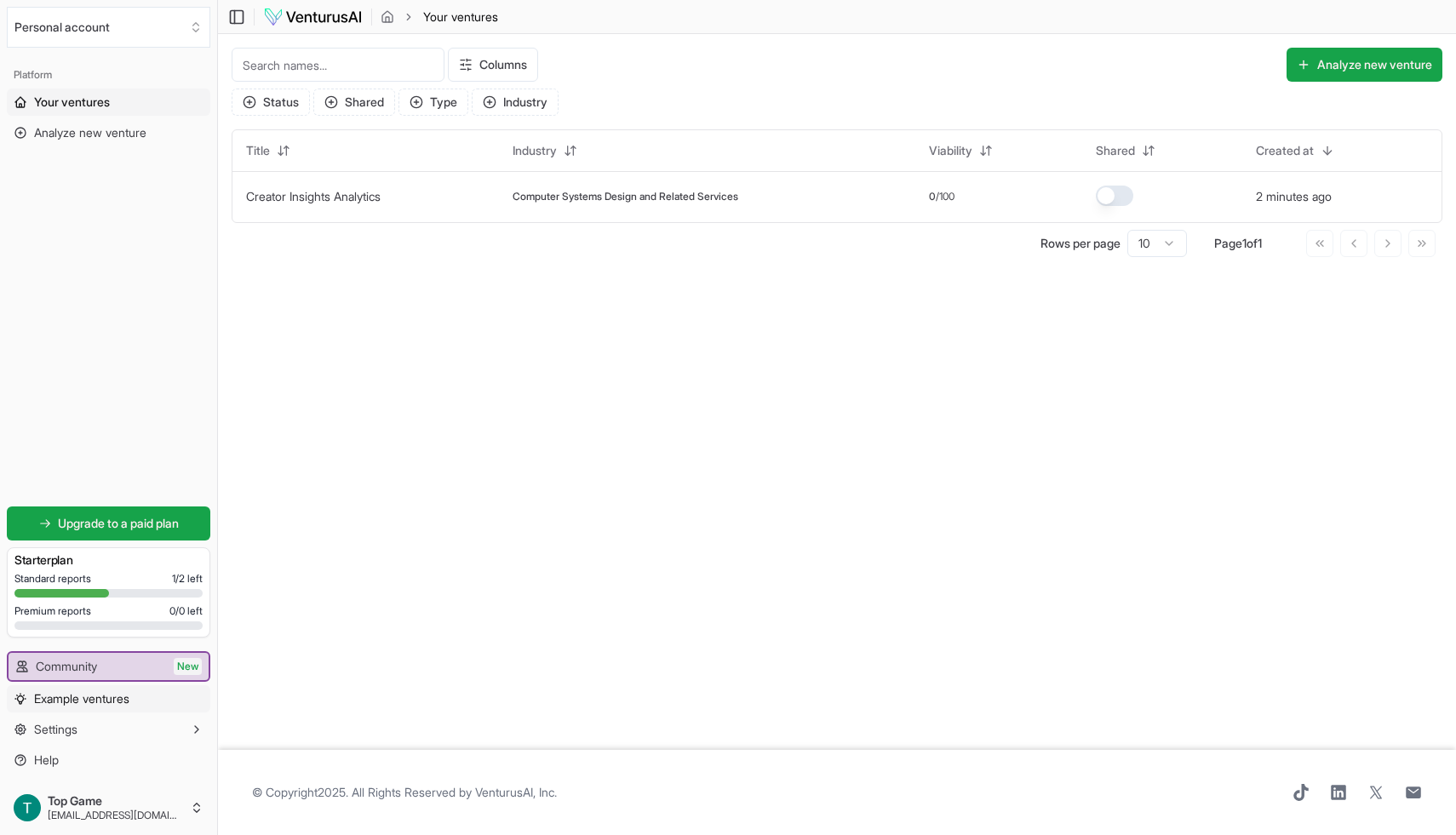
click at [79, 690] on span "Example ventures" at bounding box center [82, 699] width 95 height 17
click at [79, 672] on span "Community" at bounding box center [67, 666] width 61 height 17
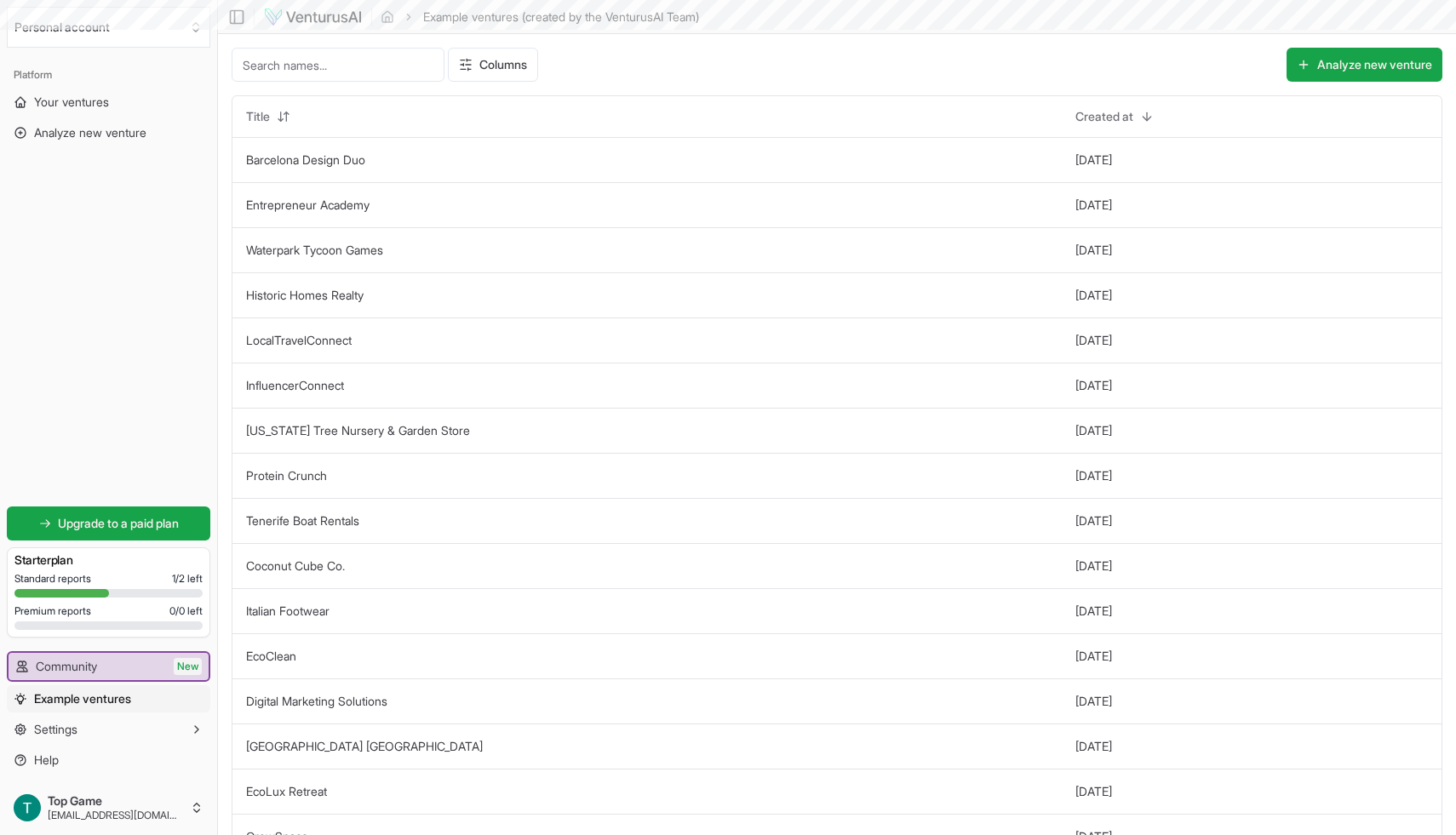
click at [81, 690] on span "Example ventures" at bounding box center [82, 699] width 97 height 17
click at [368, 343] on td "LocalTravelConnect" at bounding box center [647, 340] width 829 height 45
click at [318, 700] on link "Digital Marketing Solutions" at bounding box center [317, 702] width 142 height 15
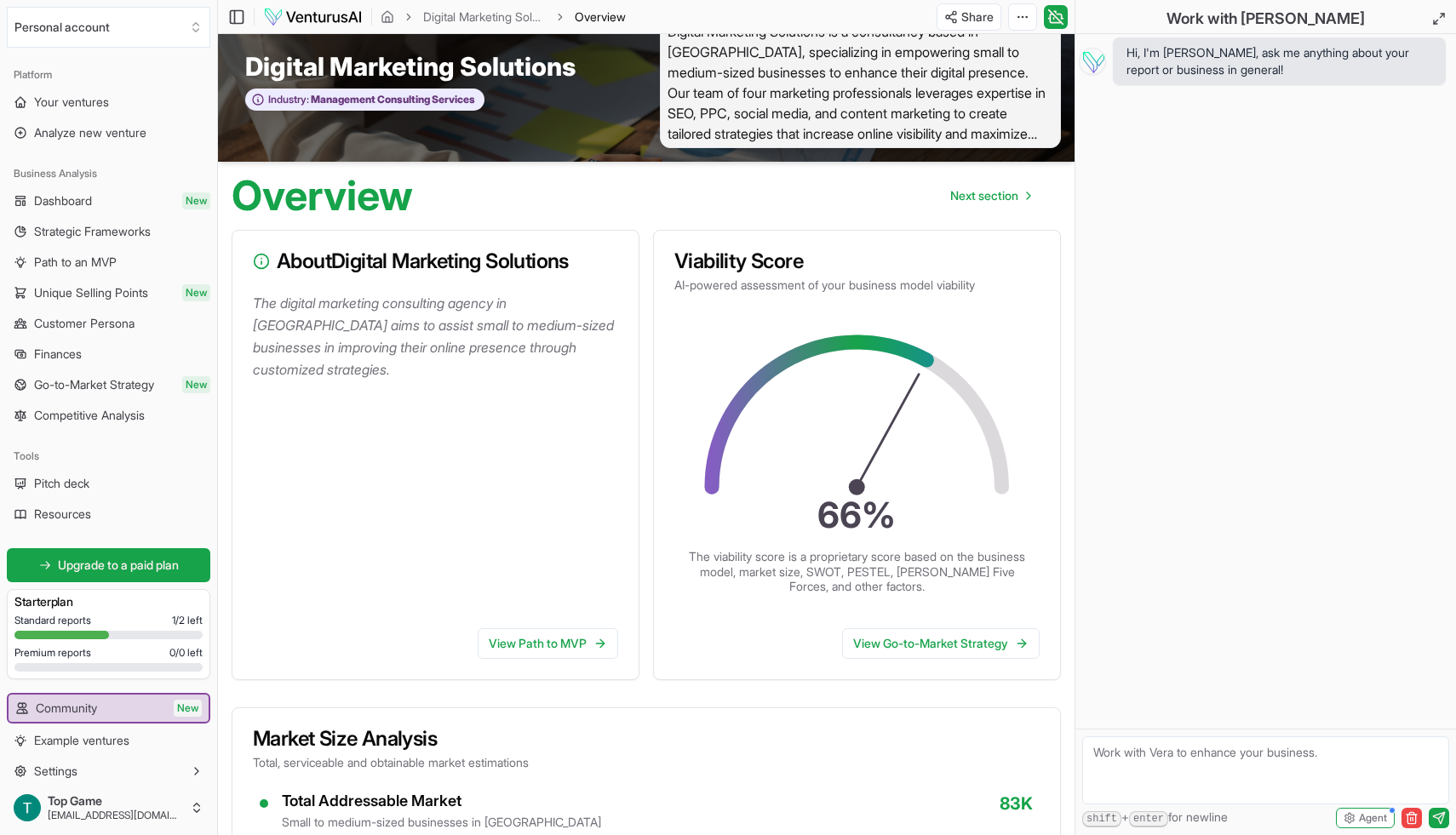
click at [906, 119] on span "Digital Marketing Solutions is a consultancy based in [GEOGRAPHIC_DATA], specia…" at bounding box center [860, 82] width 401 height 131
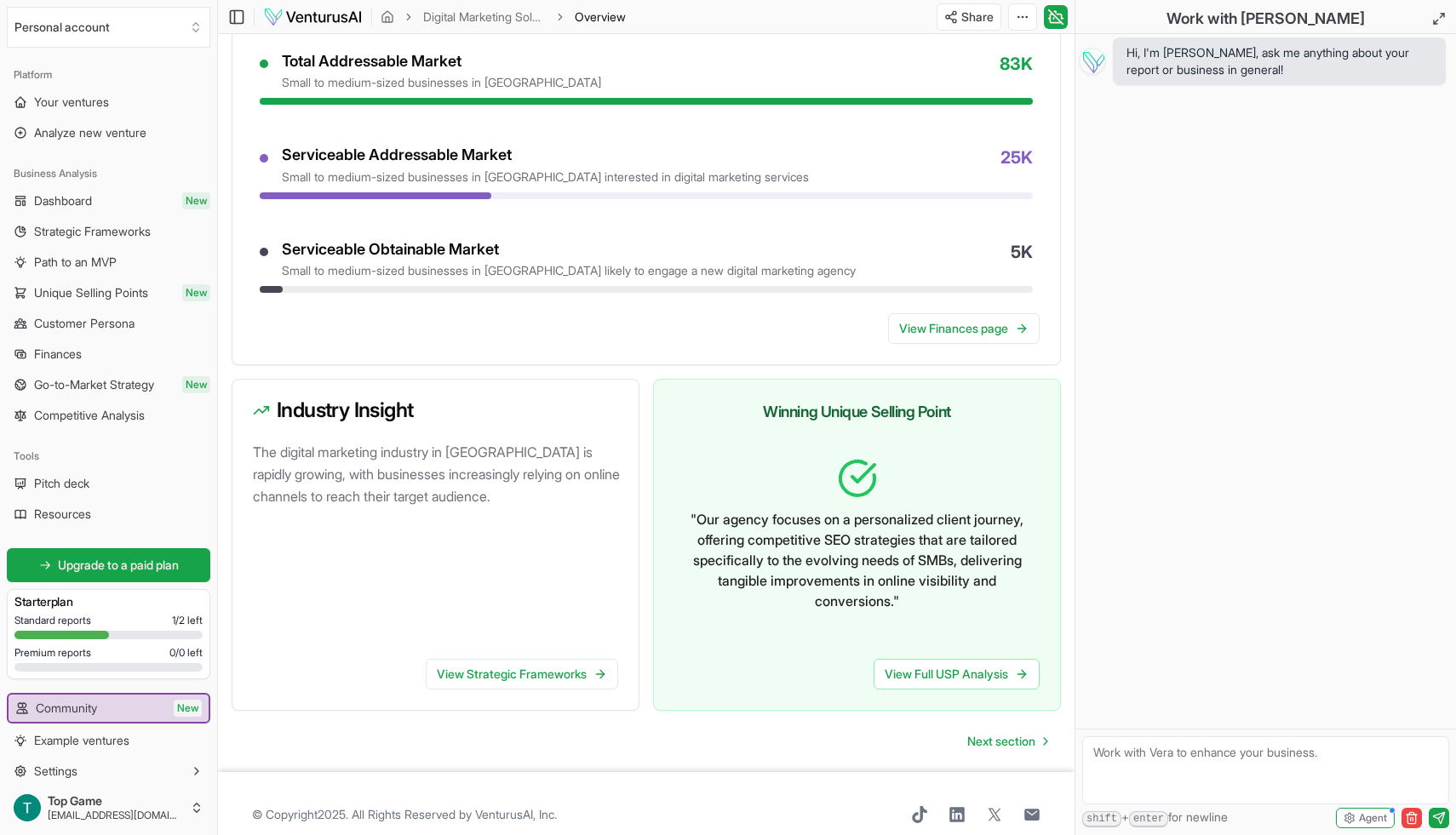
scroll to position [792, 0]
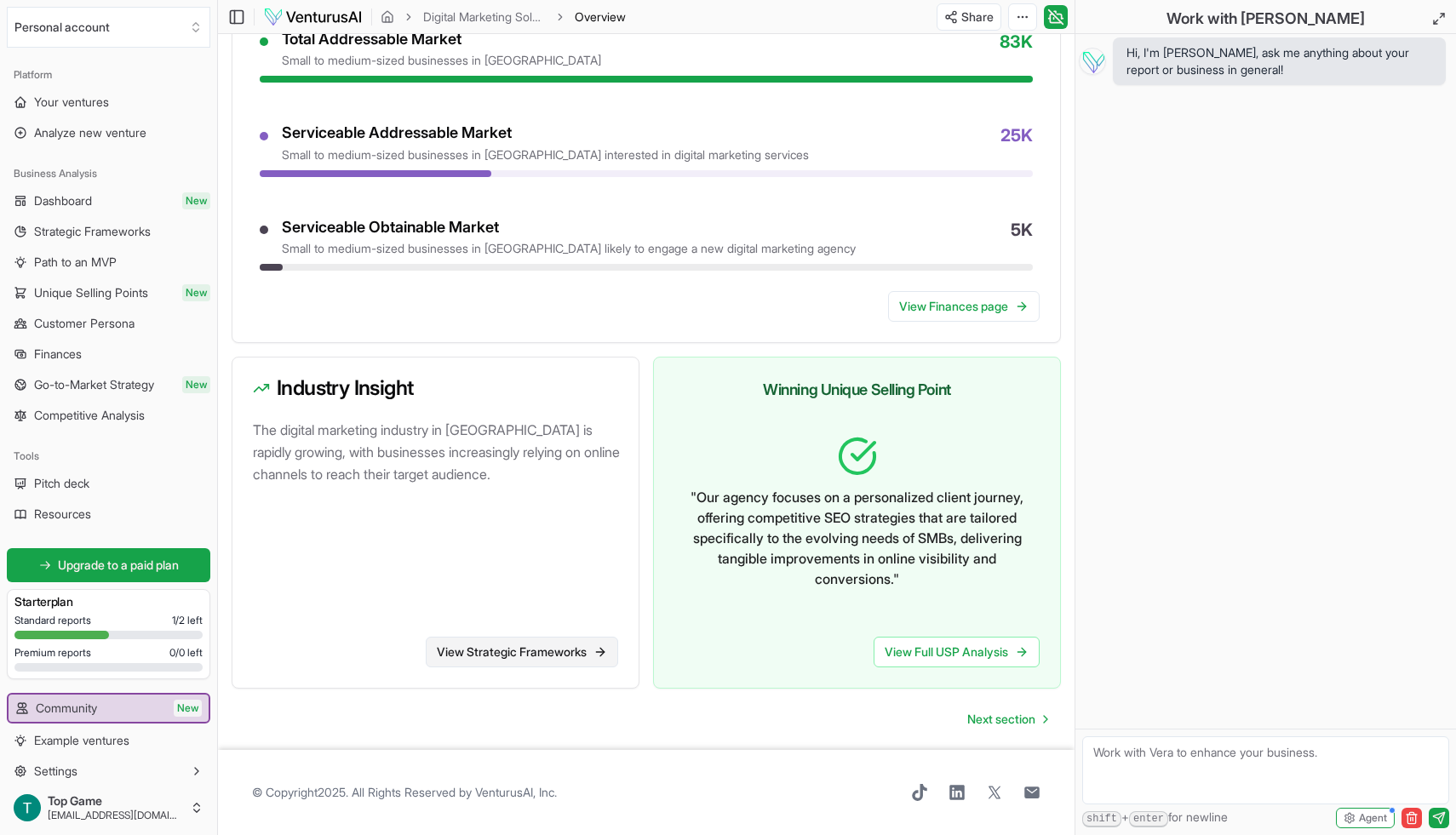
click at [467, 640] on link "View Strategic Frameworks" at bounding box center [522, 652] width 193 height 31
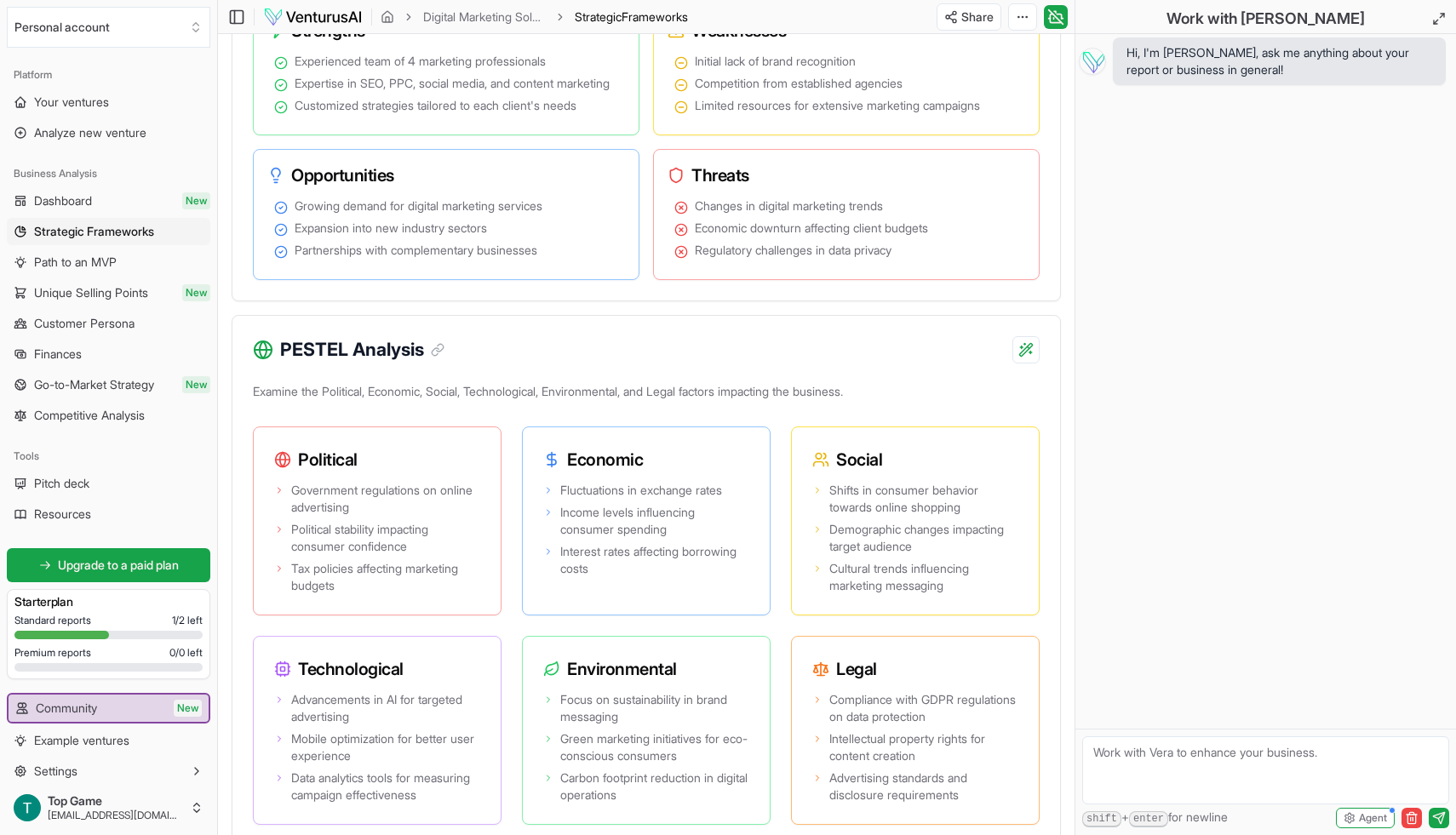
scroll to position [1083, 0]
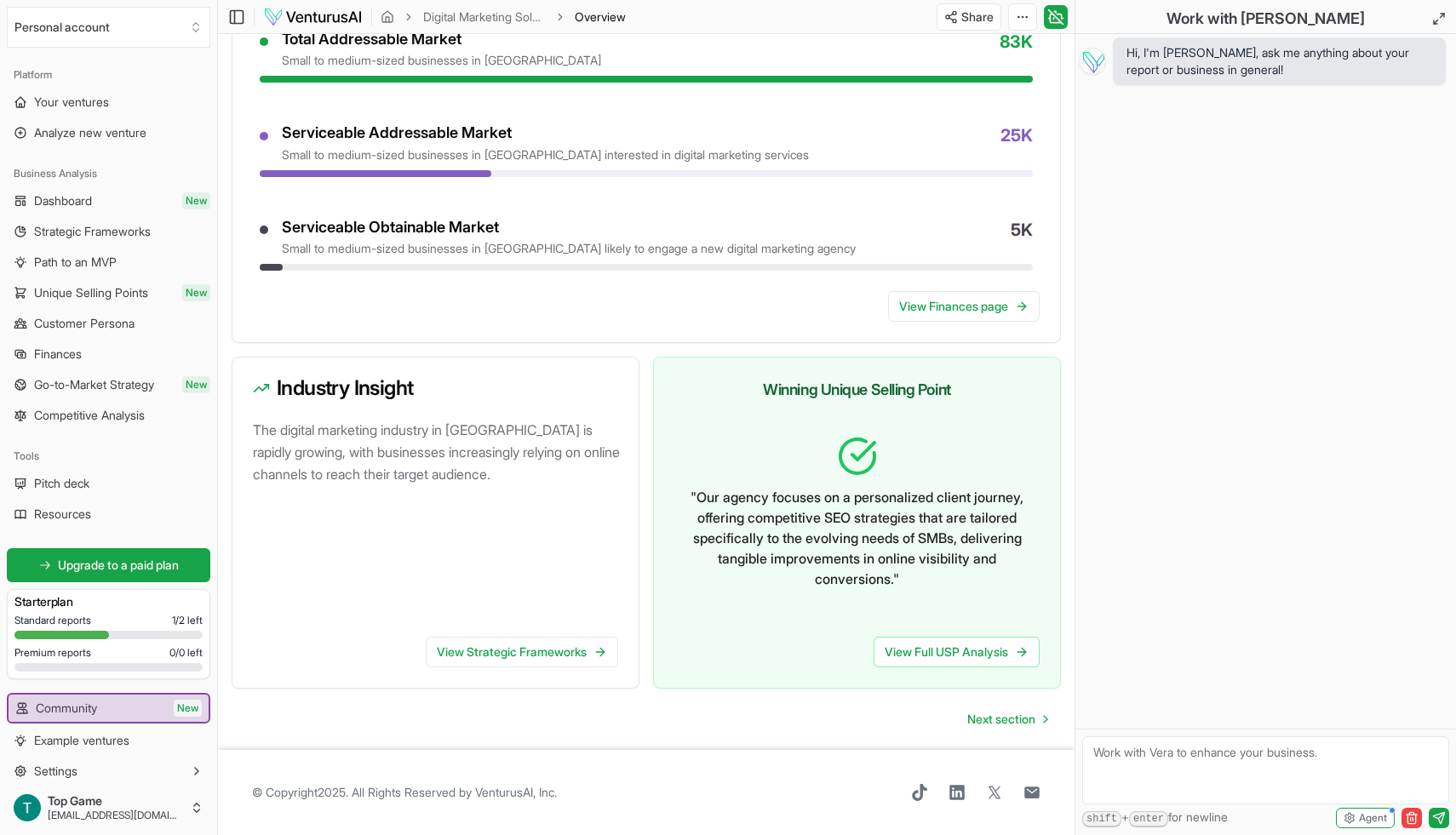
scroll to position [792, 0]
click at [941, 647] on link "View Full USP Analysis" at bounding box center [956, 652] width 166 height 31
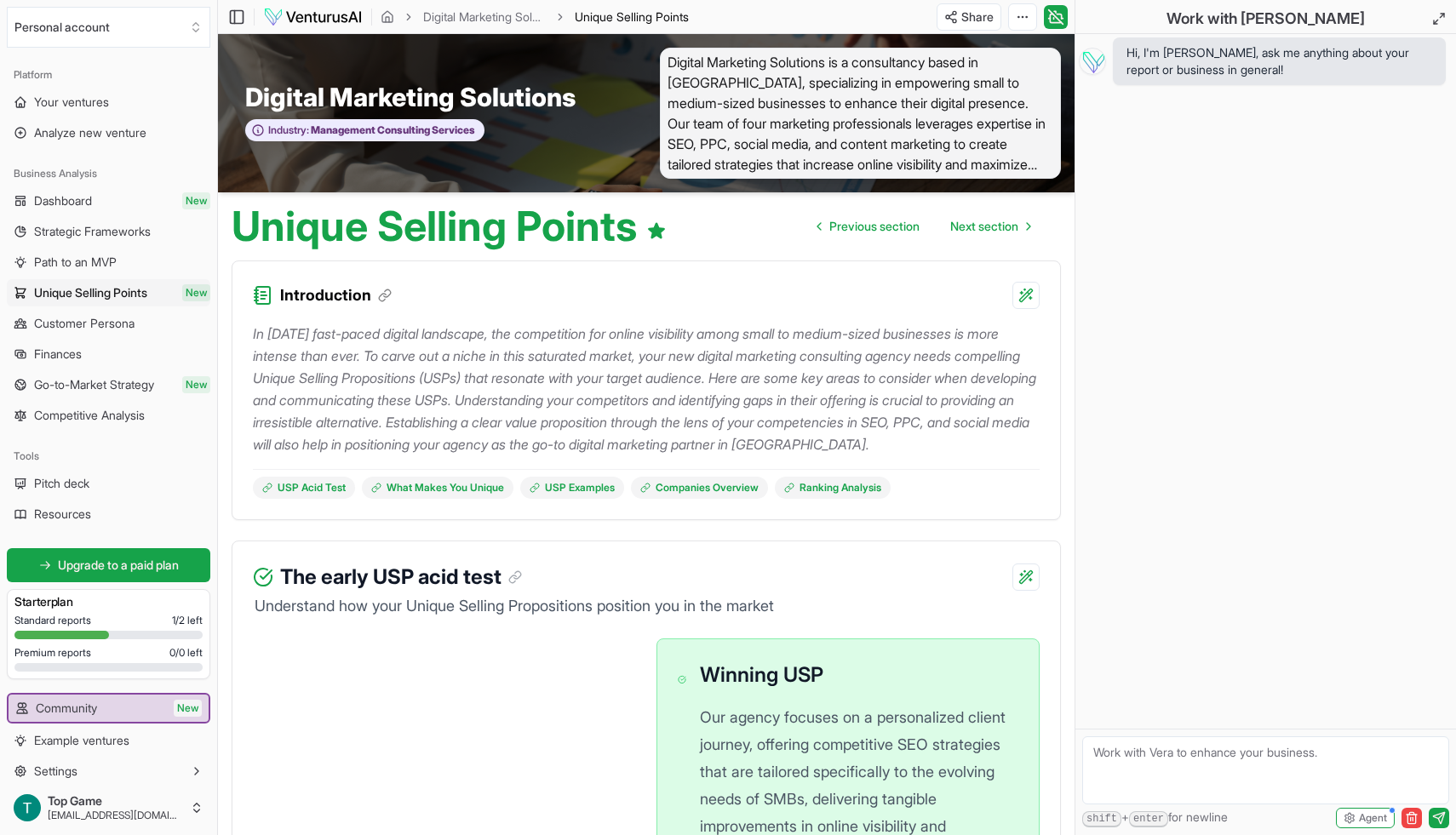
click at [334, 9] on img at bounding box center [312, 17] width 99 height 20
